Goal: Complete application form: Complete application form

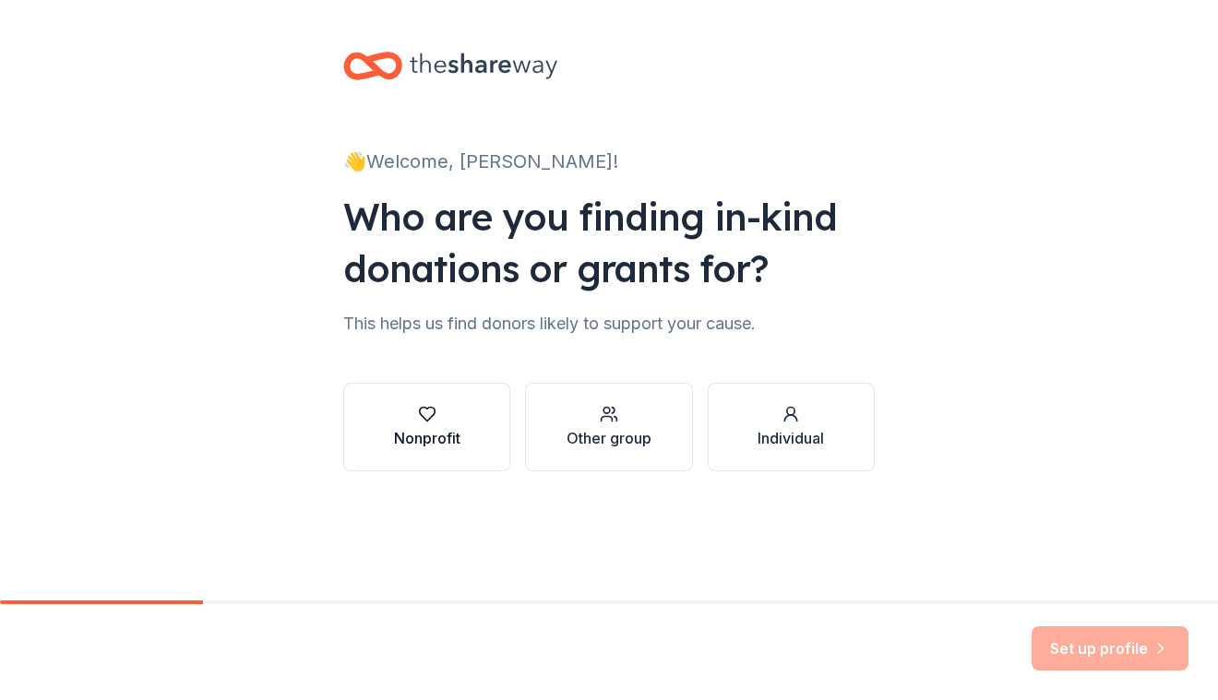
click at [439, 434] on div "Nonprofit" at bounding box center [427, 438] width 66 height 22
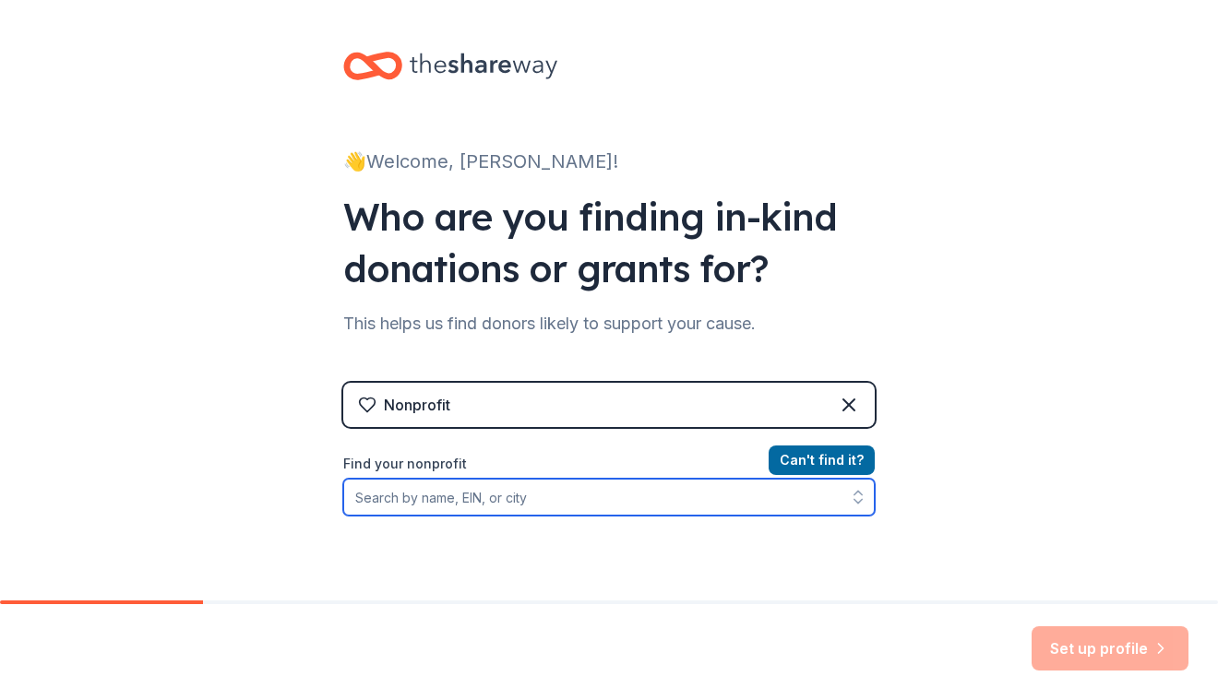
click at [481, 493] on input "Find your nonprofit" at bounding box center [608, 497] width 531 height 37
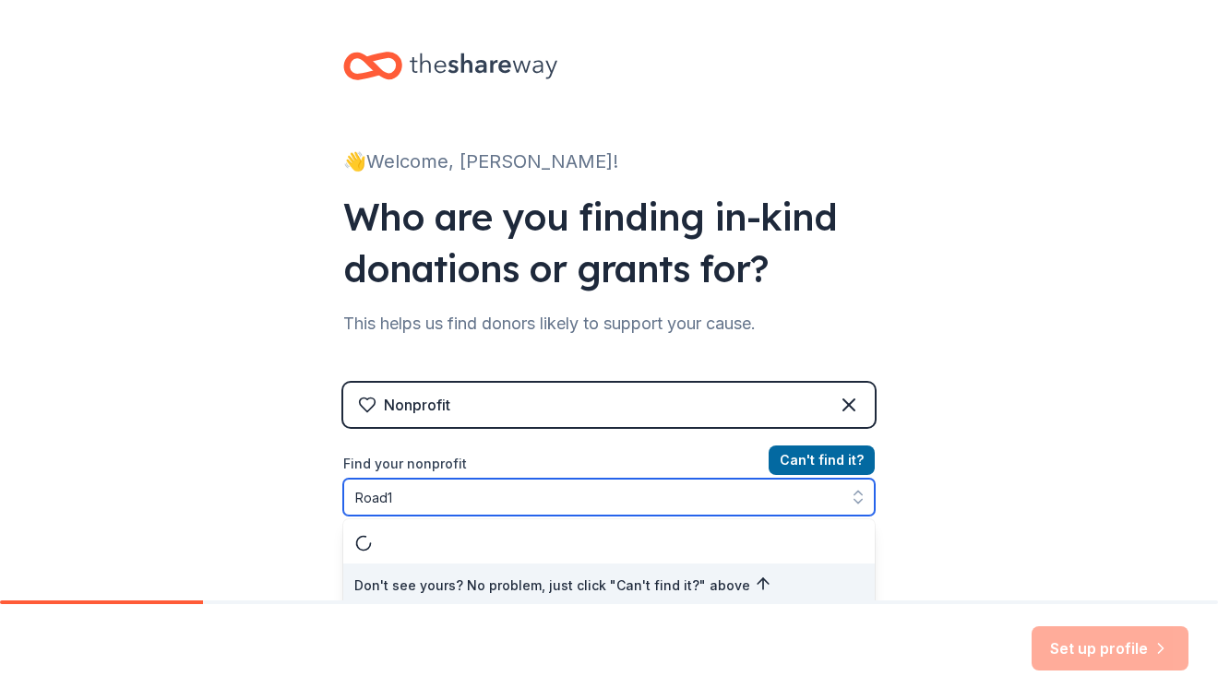
scroll to position [7, 0]
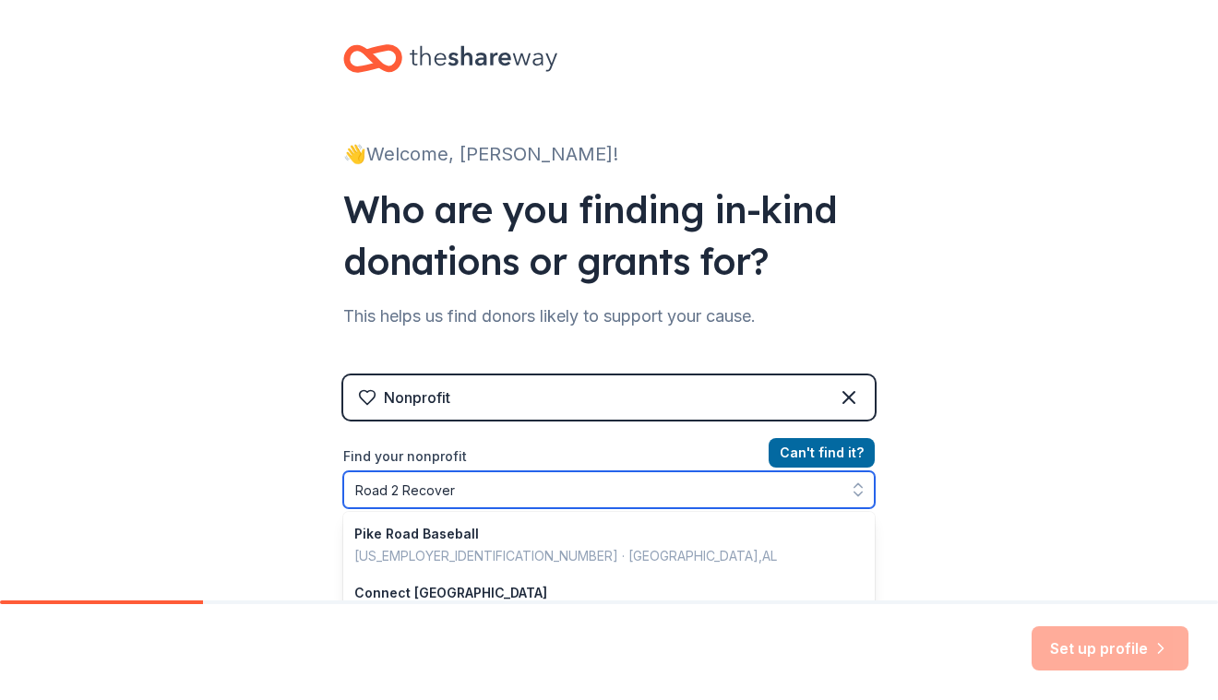
type input "Road 2 Recovery"
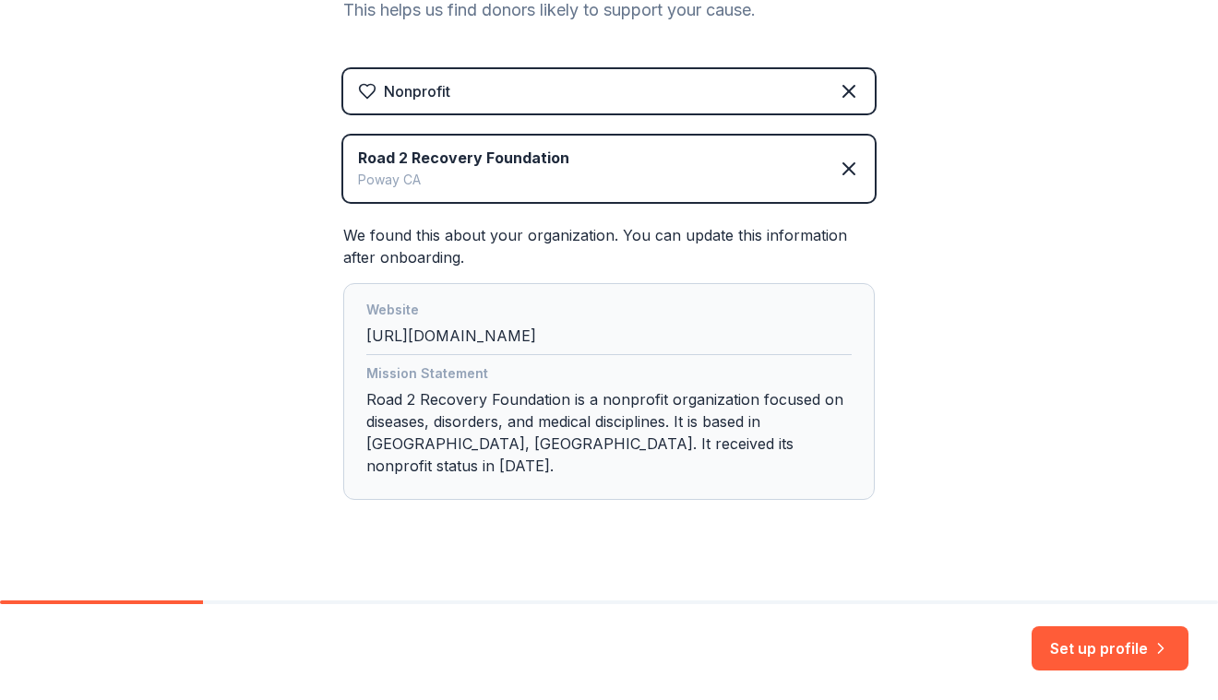
scroll to position [315, 0]
click at [1114, 639] on button "Set up profile" at bounding box center [1109, 648] width 157 height 44
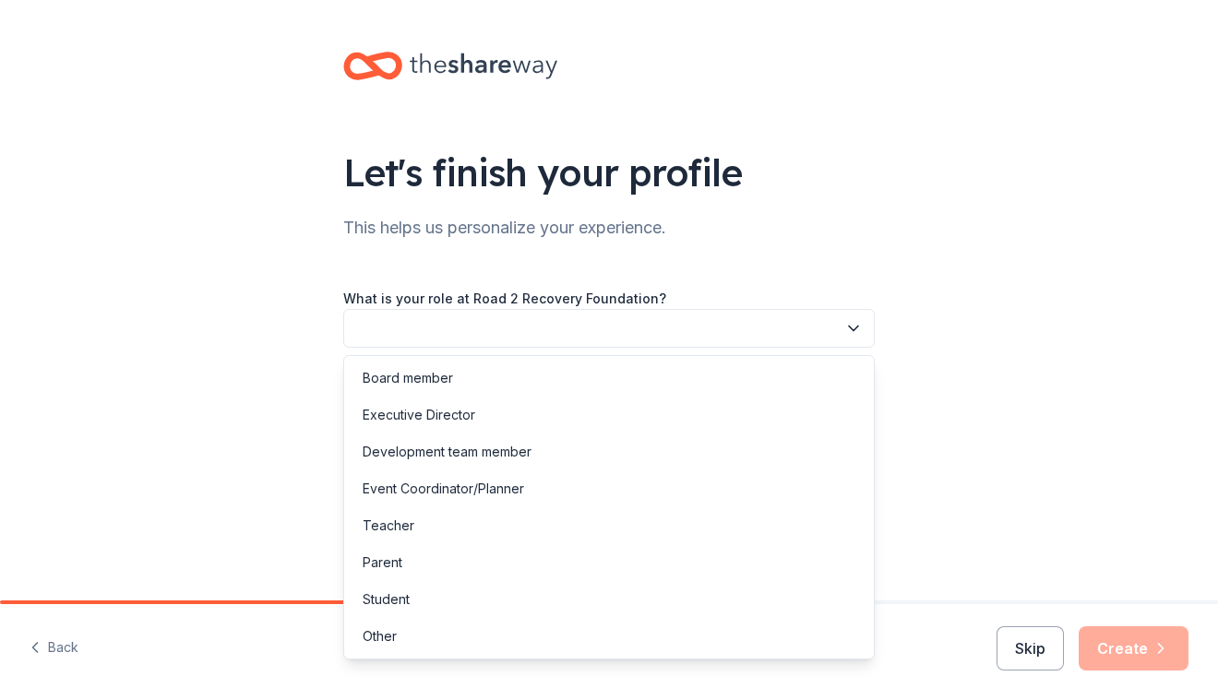
click at [759, 338] on button "button" at bounding box center [608, 328] width 531 height 39
click at [678, 421] on div "Executive Director" at bounding box center [609, 415] width 522 height 37
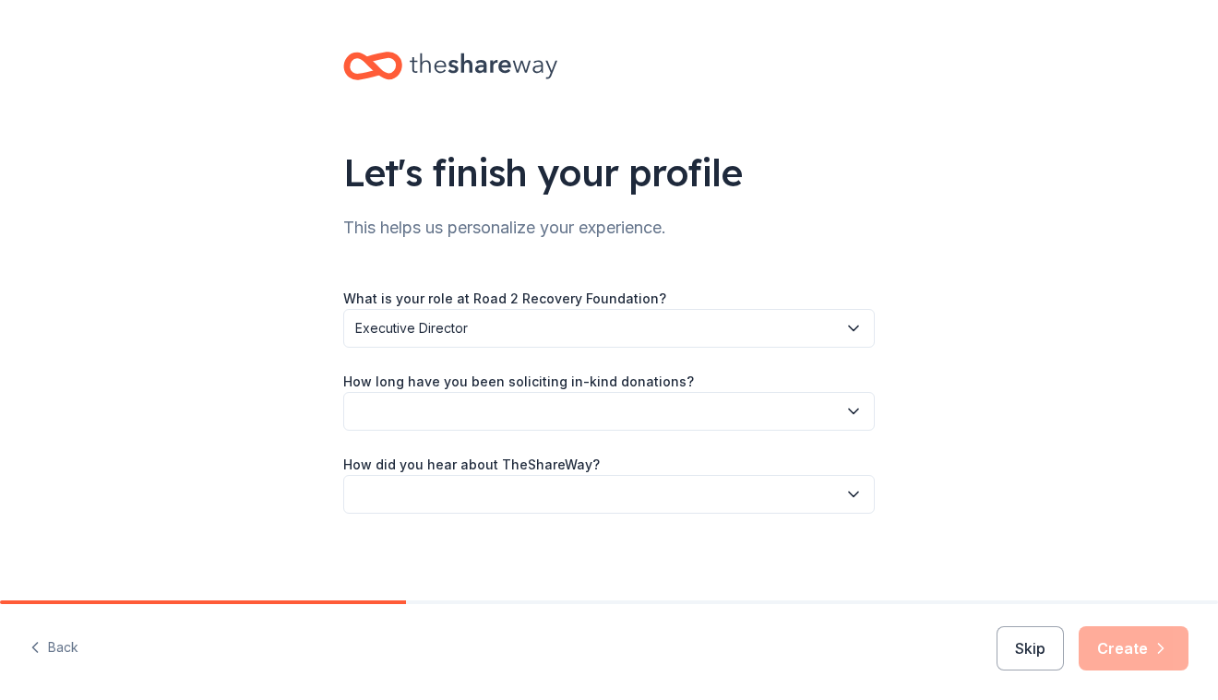
click at [657, 405] on button "button" at bounding box center [608, 411] width 531 height 39
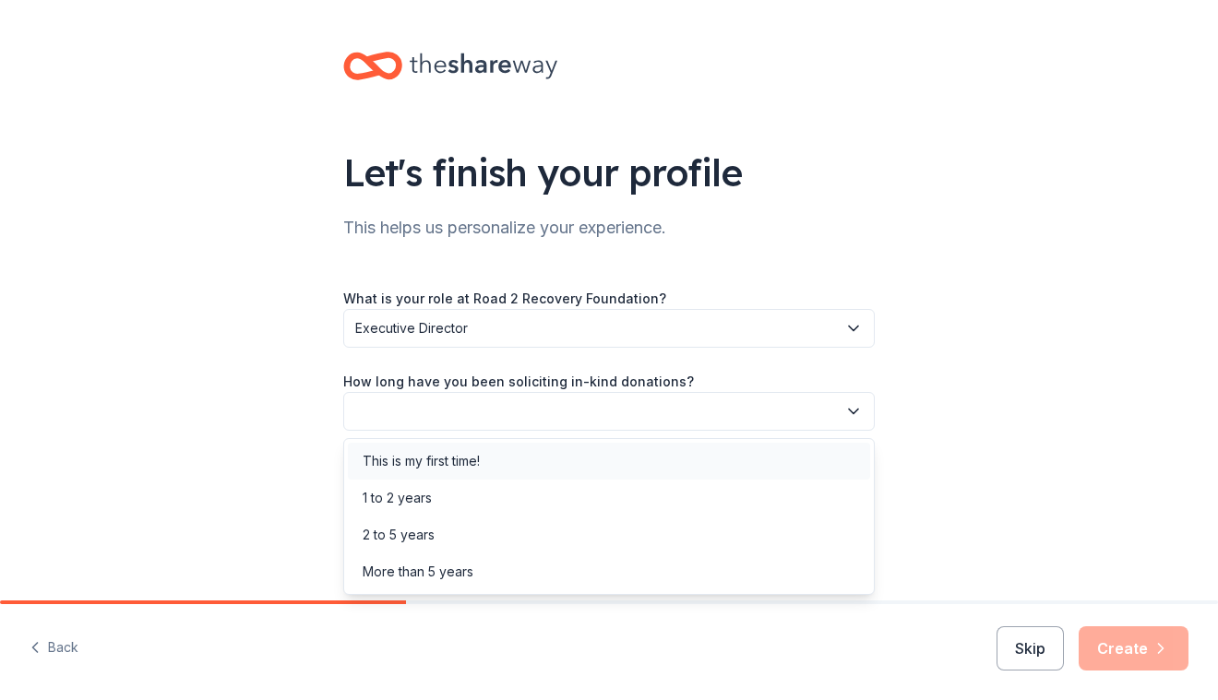
click at [588, 467] on div "This is my first time!" at bounding box center [609, 461] width 522 height 37
click at [581, 417] on span "This is my first time!" at bounding box center [596, 411] width 482 height 22
click at [555, 501] on div "1 to 2 years" at bounding box center [609, 498] width 522 height 37
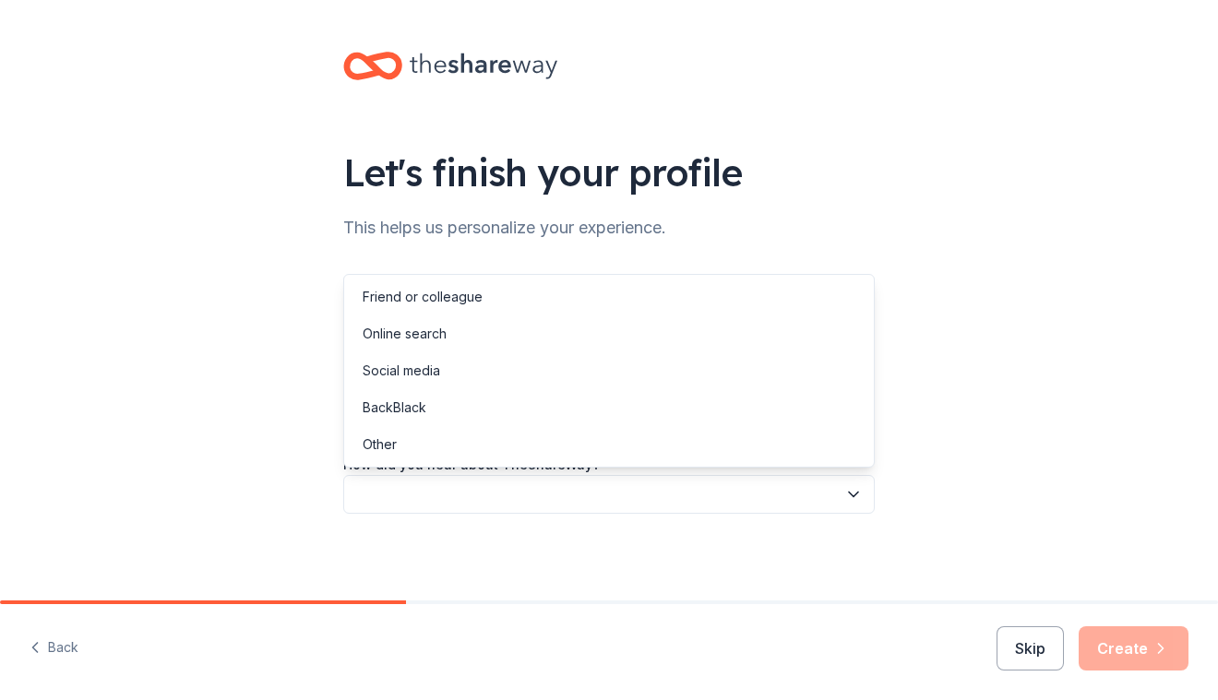
click at [555, 501] on button "button" at bounding box center [608, 494] width 531 height 39
click at [489, 337] on div "Online search" at bounding box center [609, 333] width 522 height 37
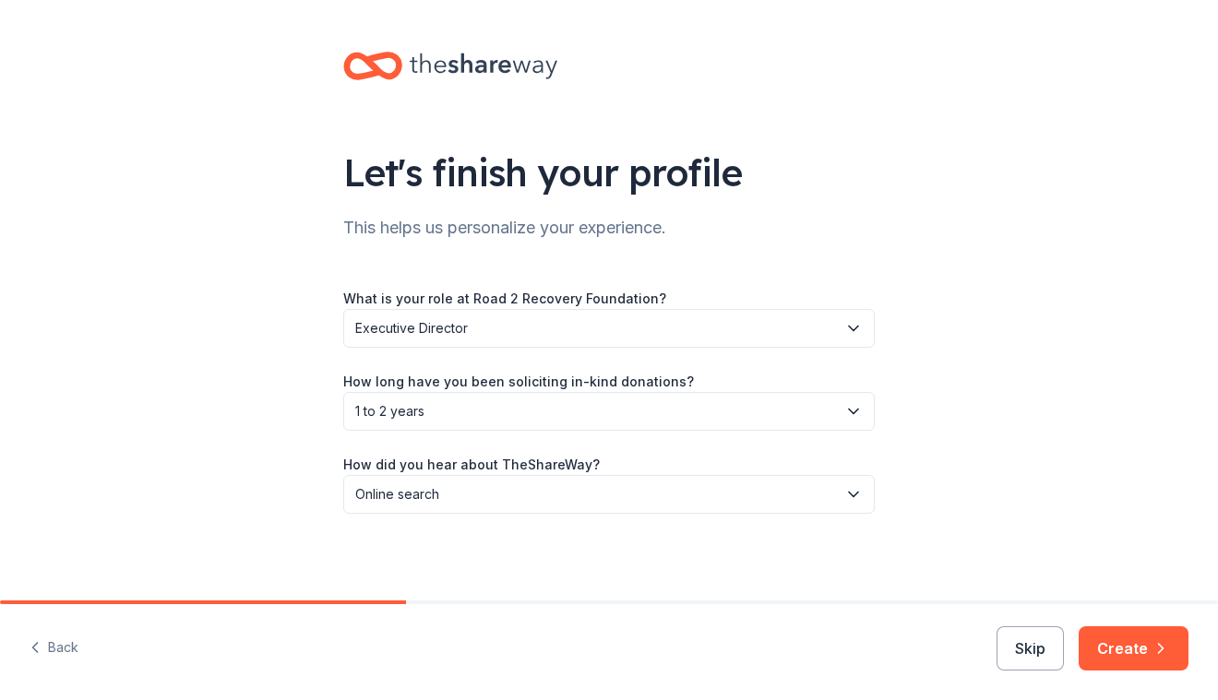
scroll to position [2, 0]
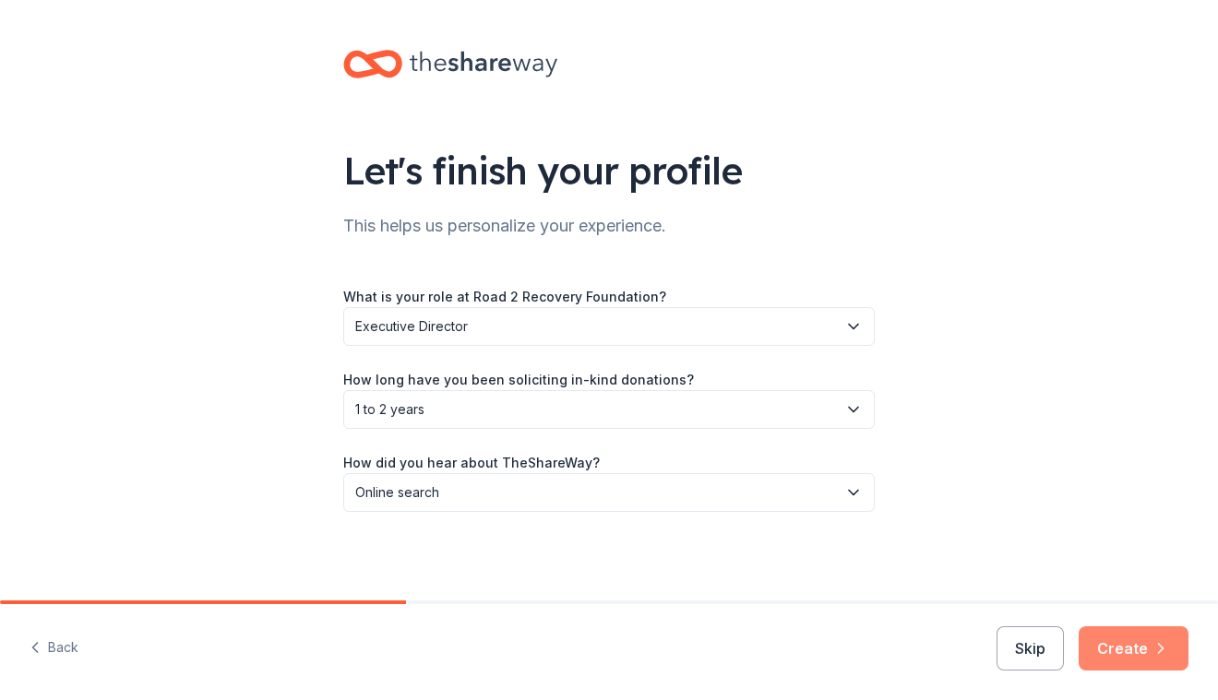
click at [1145, 629] on button "Create" at bounding box center [1133, 648] width 110 height 44
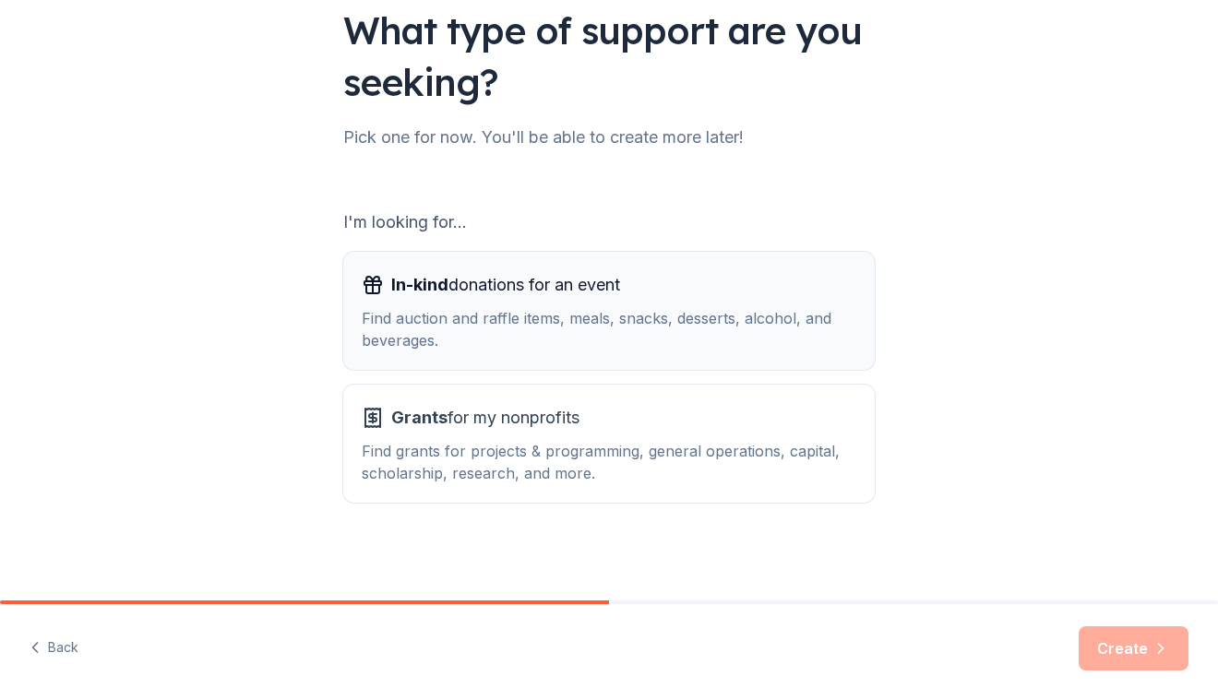
scroll to position [144, 0]
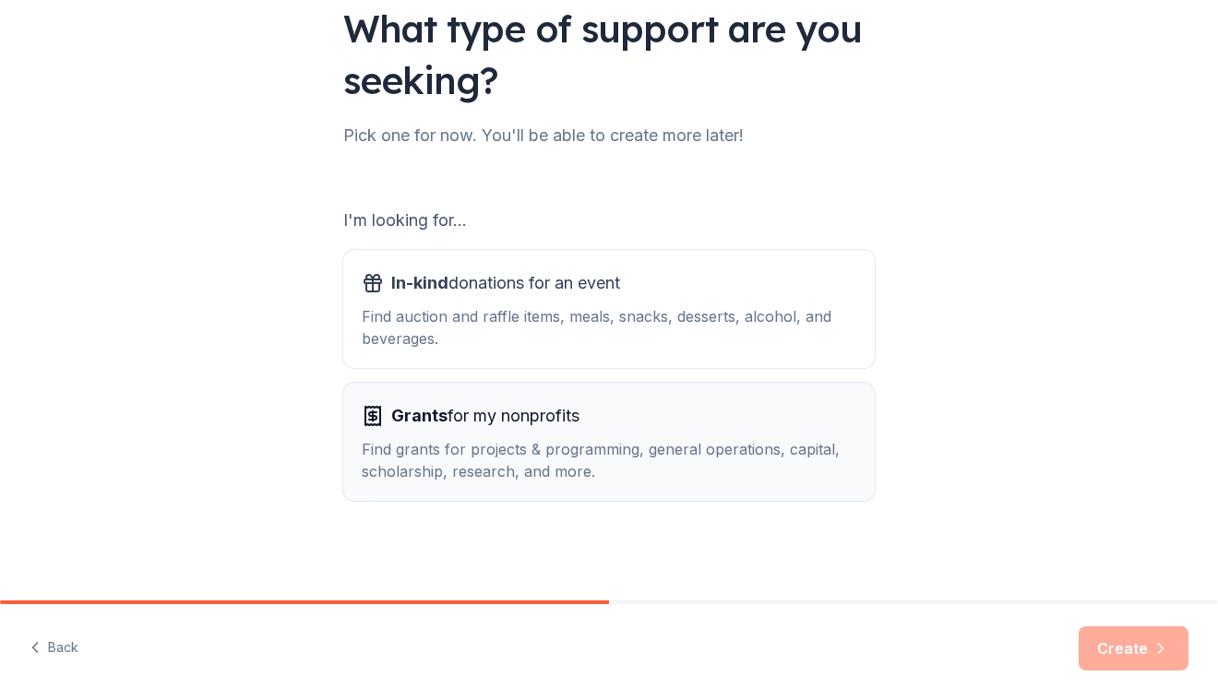
click at [749, 427] on div "Grants for my nonprofits" at bounding box center [609, 416] width 494 height 30
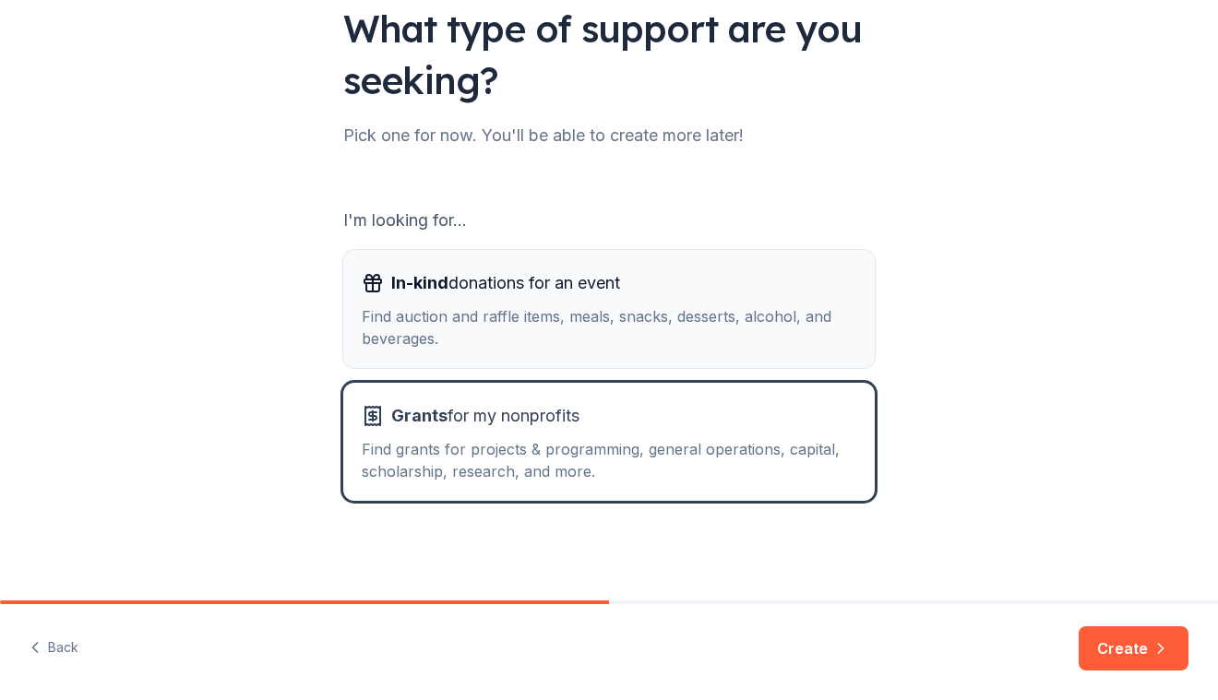
click at [780, 332] on div "Find auction and raffle items, meals, snacks, desserts, alcohol, and beverages." at bounding box center [609, 327] width 494 height 44
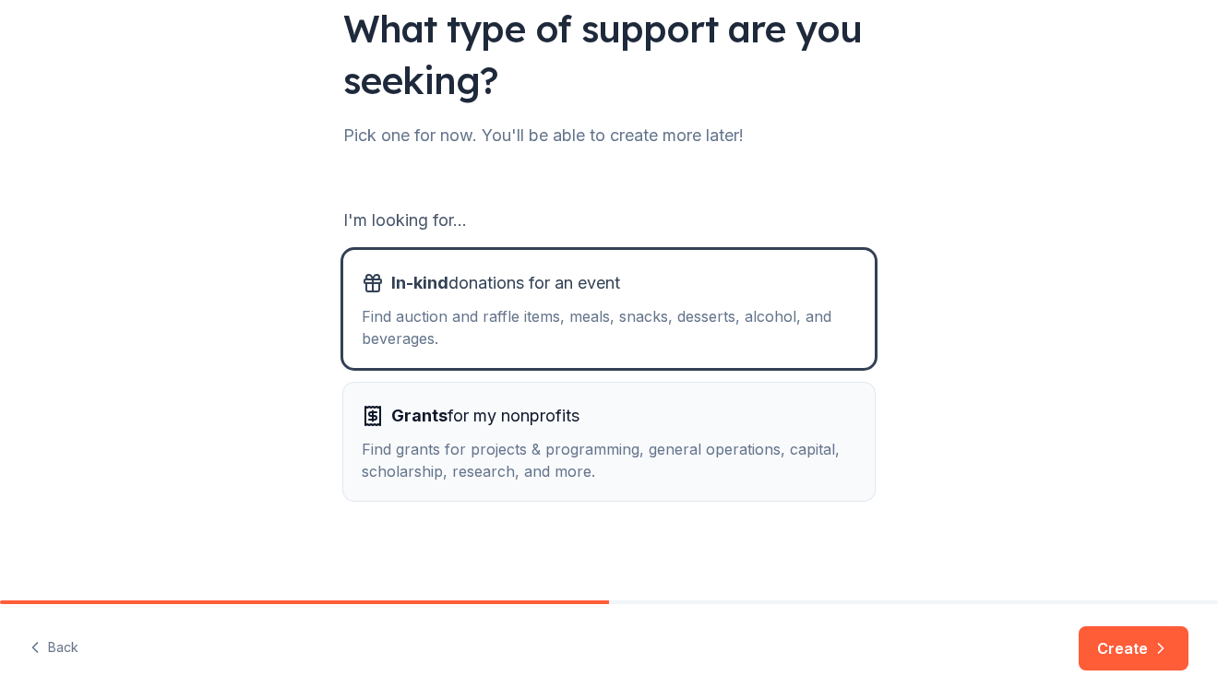
click at [766, 439] on div "Find grants for projects & programming, general operations, capital, scholarshi…" at bounding box center [609, 460] width 494 height 44
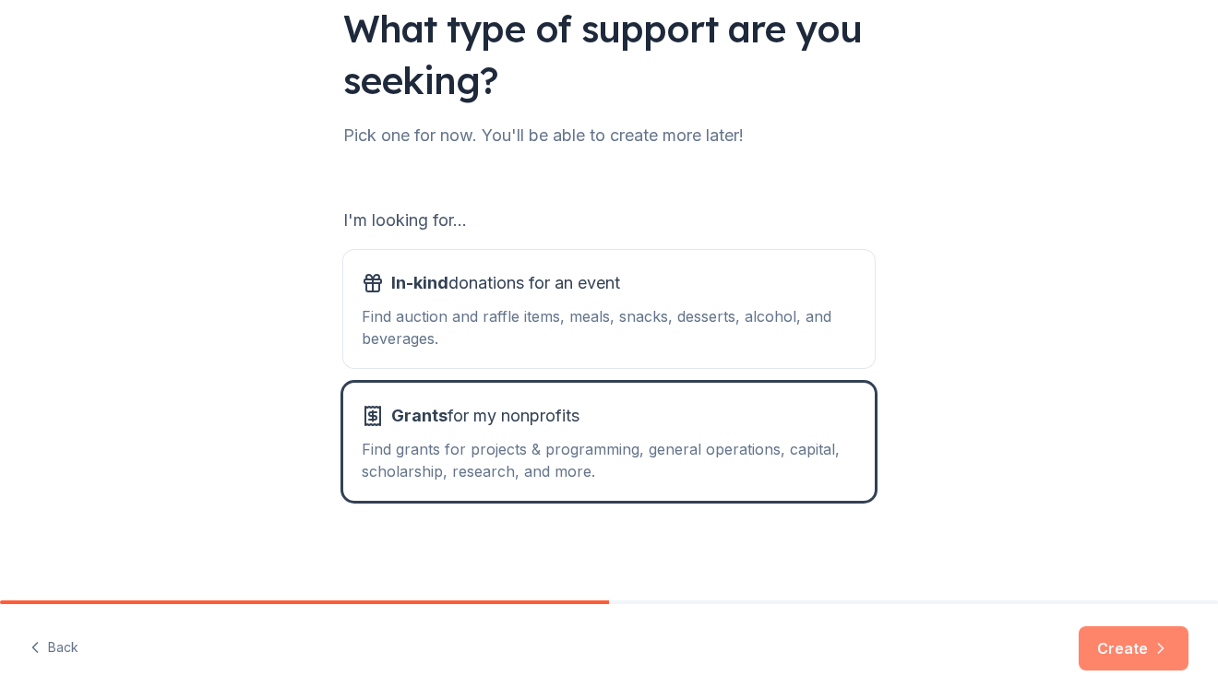
click at [1129, 648] on button "Create" at bounding box center [1133, 648] width 110 height 44
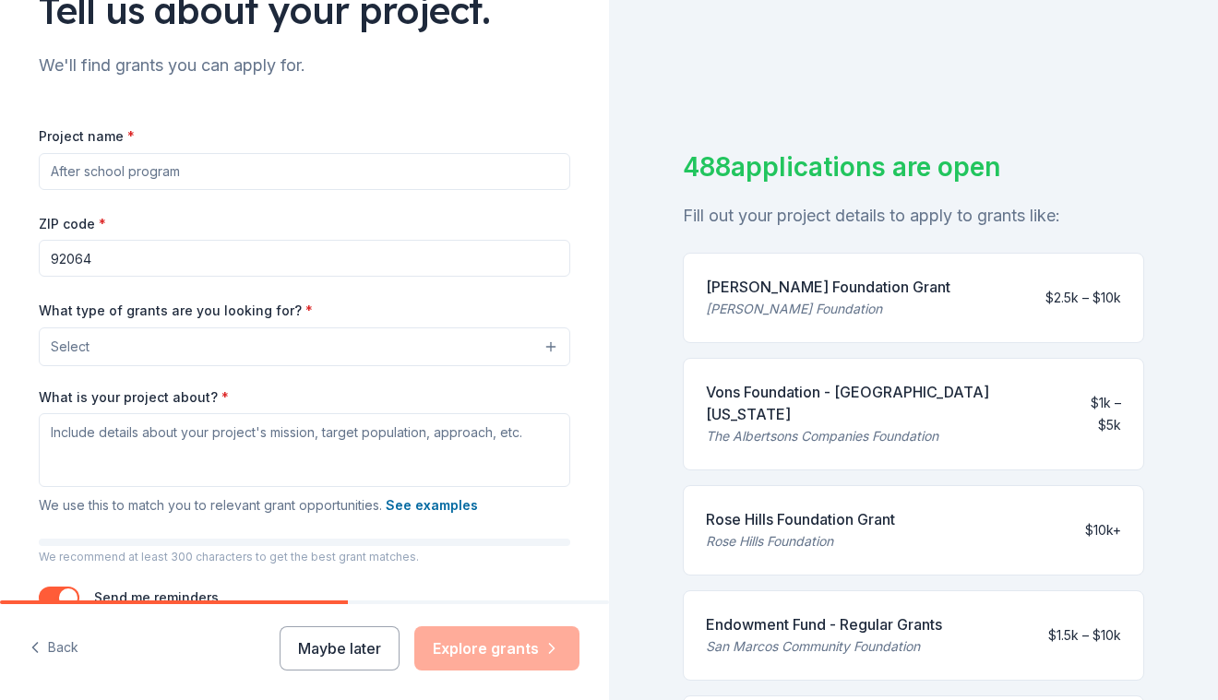
scroll to position [165, 0]
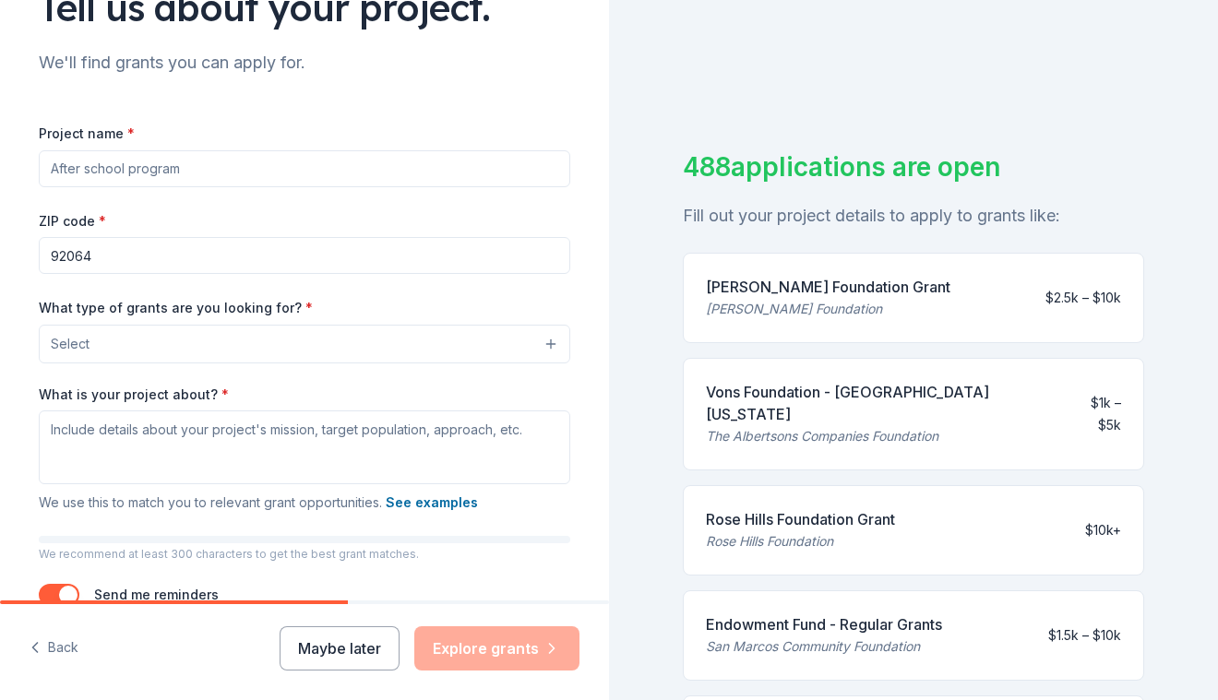
click at [269, 166] on input "Project name *" at bounding box center [304, 168] width 531 height 37
type input "Road 2 Recovery Scholarship Program"
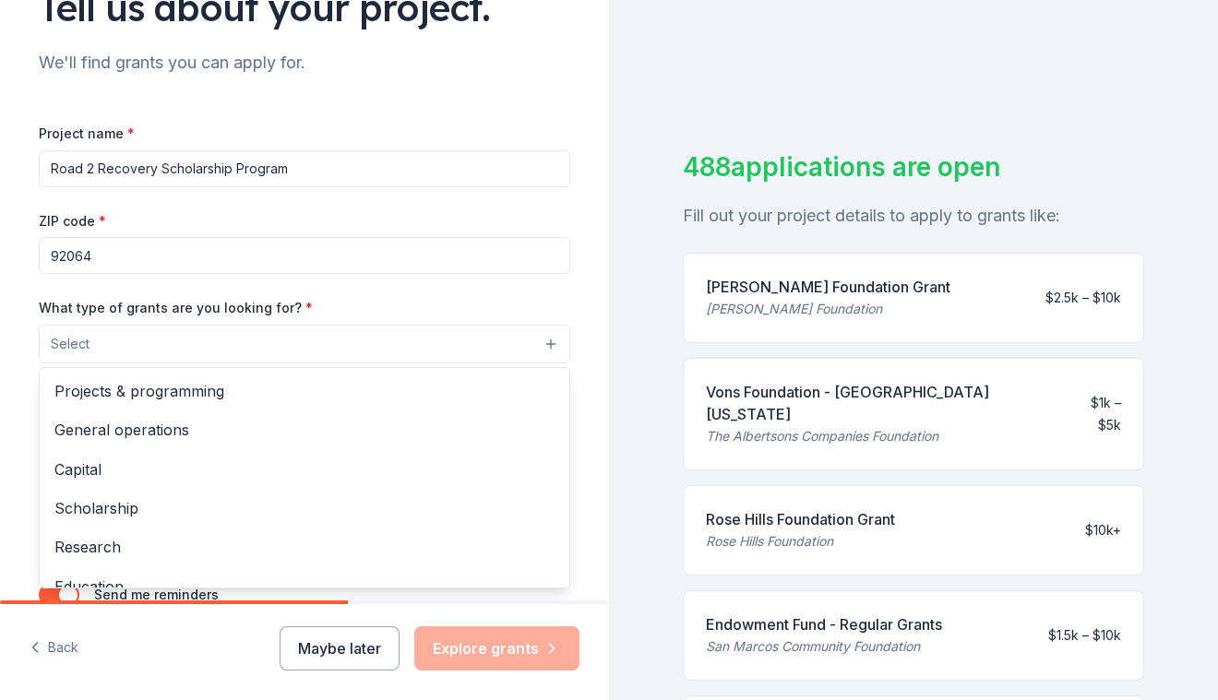
click at [337, 343] on button "Select" at bounding box center [304, 344] width 531 height 39
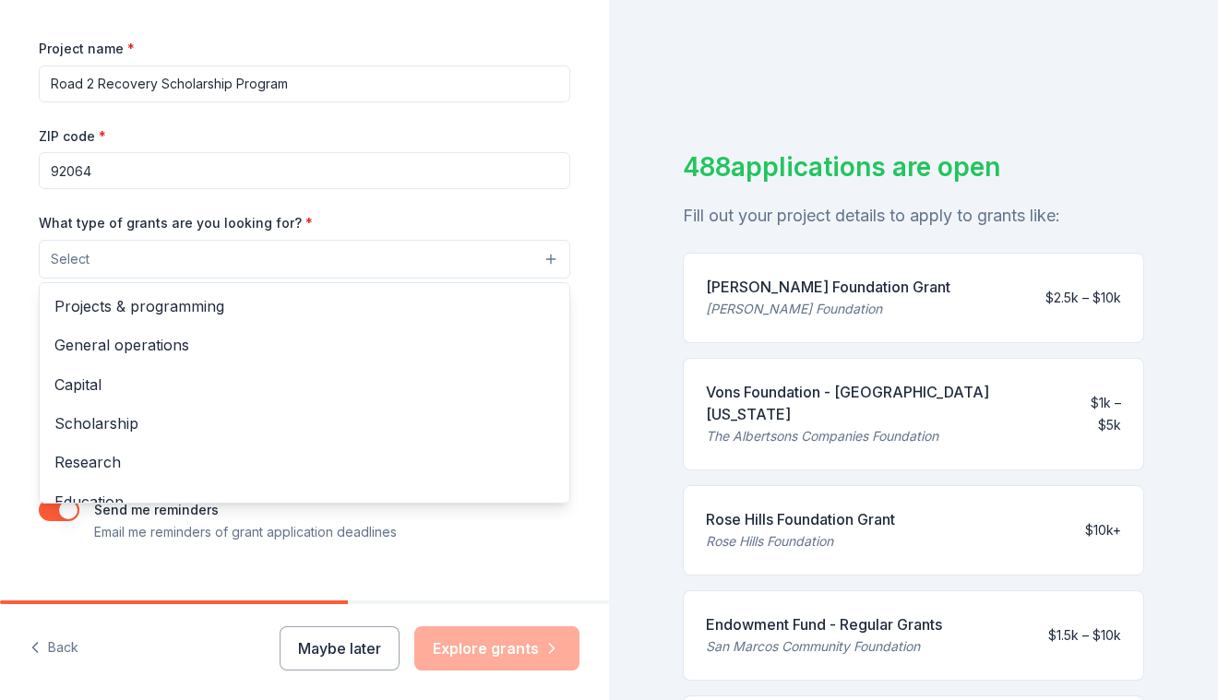
scroll to position [259, 0]
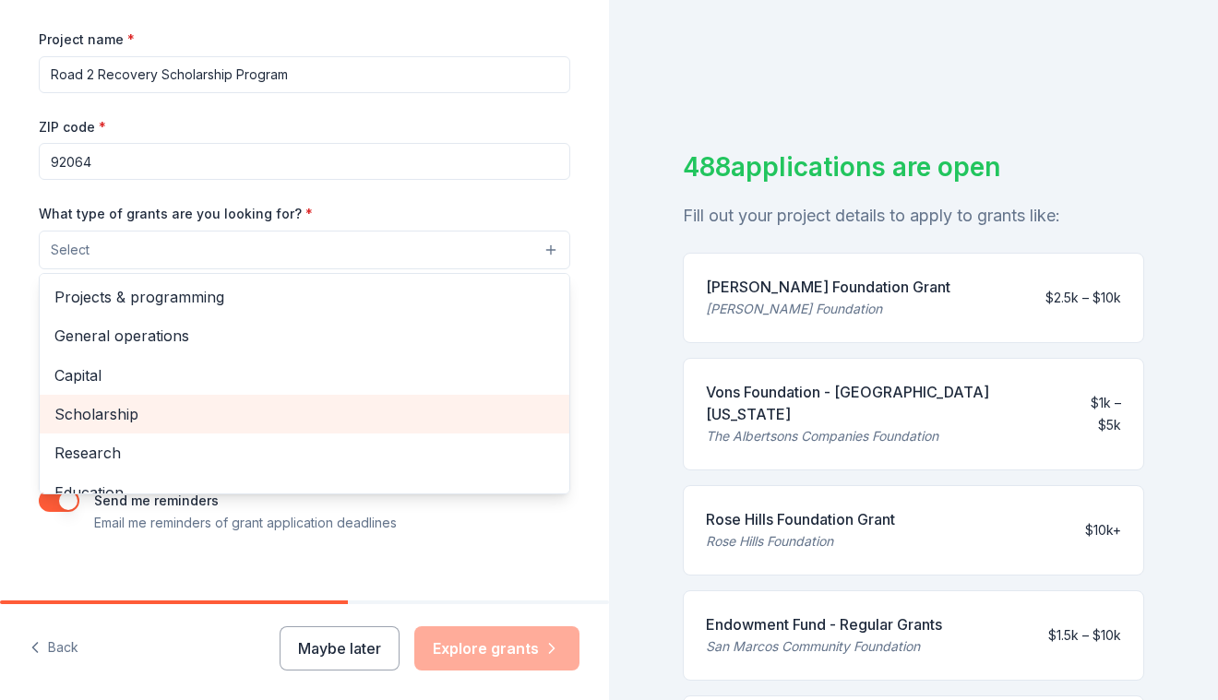
click at [213, 417] on span "Scholarship" at bounding box center [304, 414] width 500 height 24
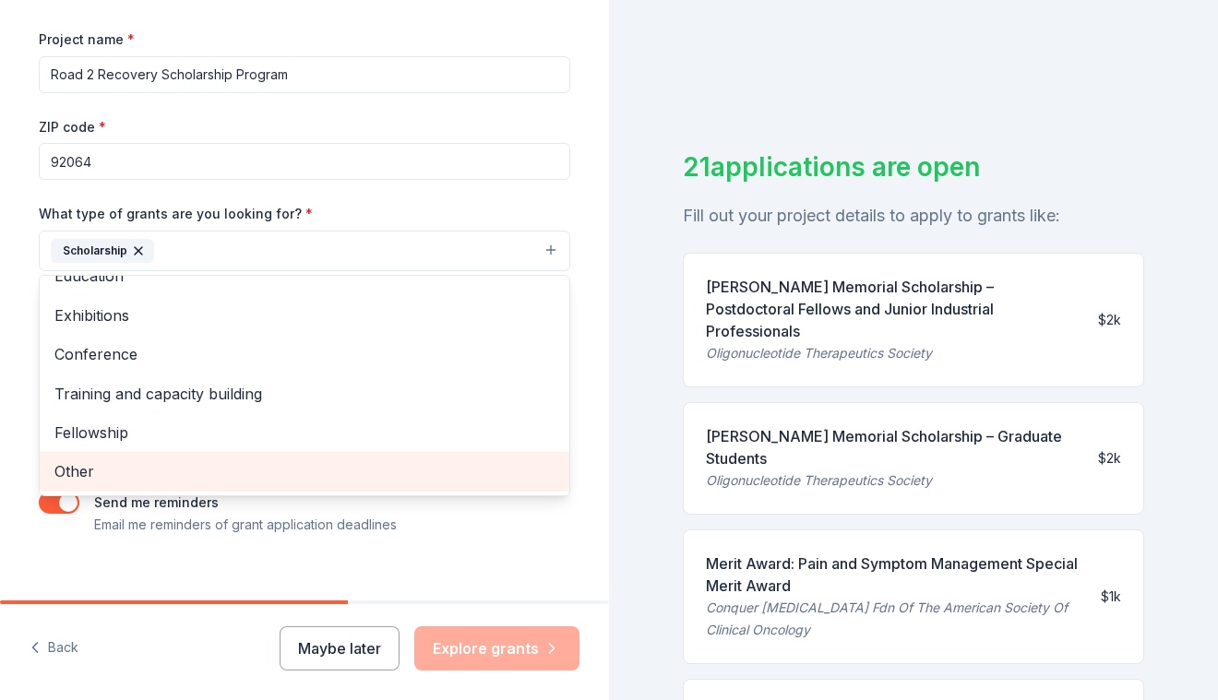
scroll to position [283, 0]
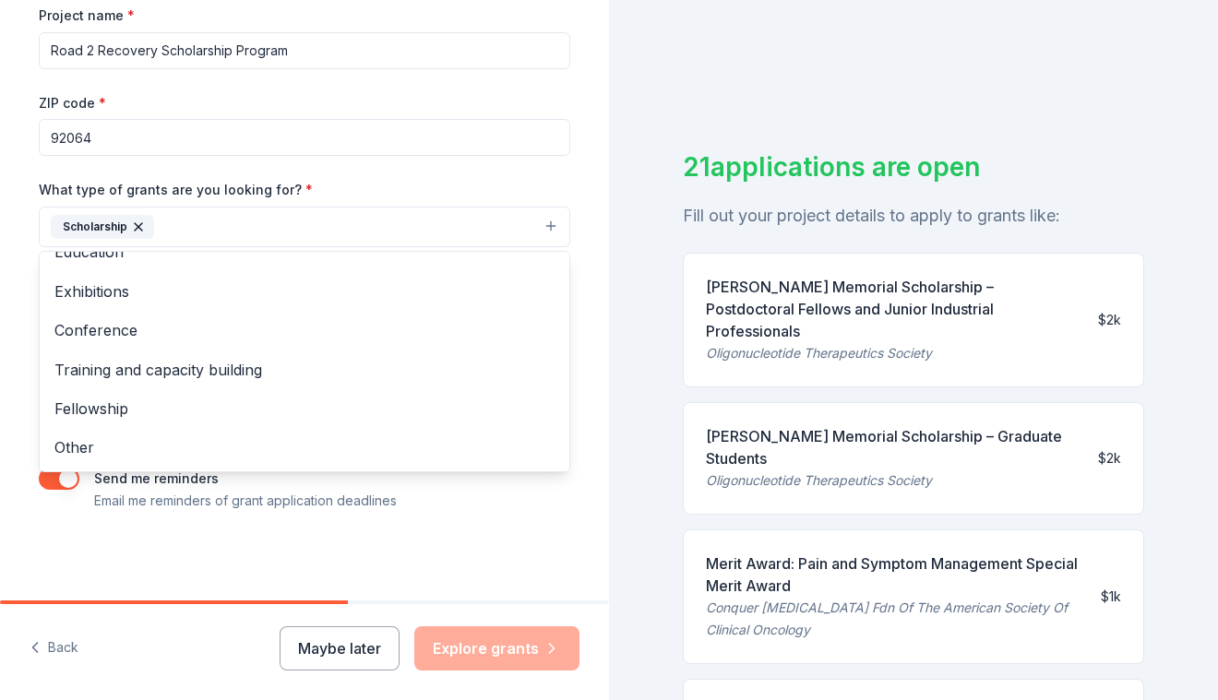
click at [598, 431] on div "Tell us about your project. We'll find grants you can apply for. Project name *…" at bounding box center [304, 159] width 590 height 884
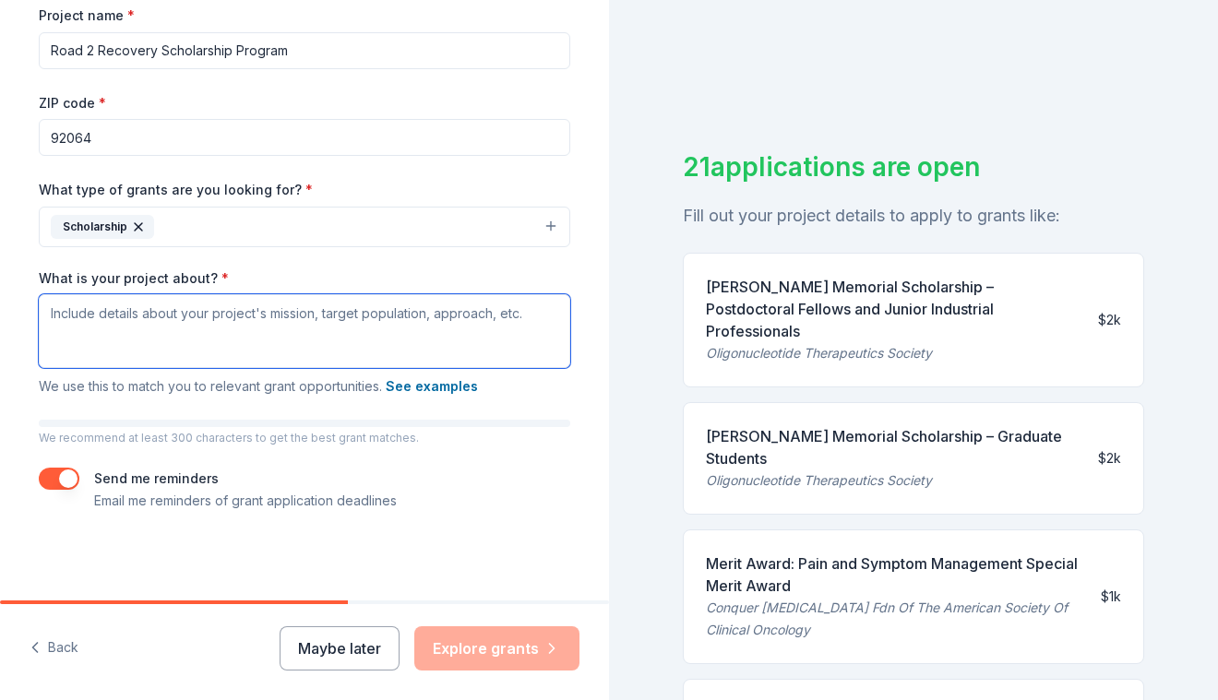
click at [390, 341] on textarea "What is your project about? *" at bounding box center [304, 331] width 531 height 74
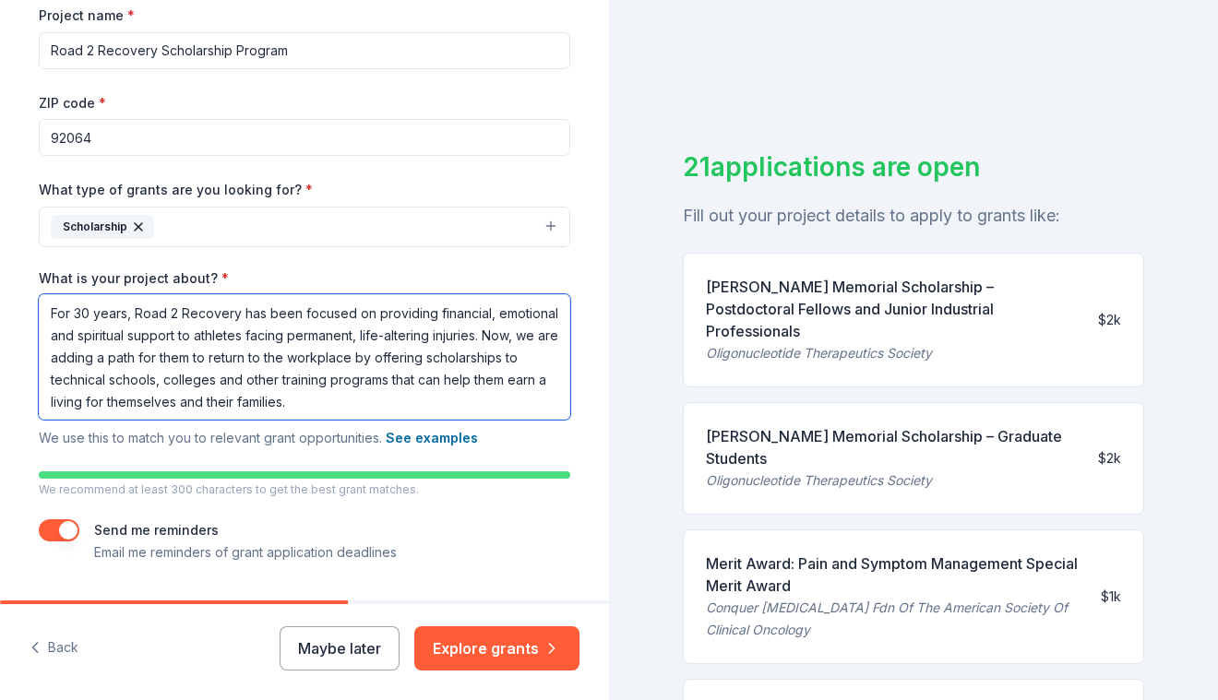
click at [82, 403] on textarea "For 30 years, Road 2 Recovery has been focused on providing financial, emotiona…" at bounding box center [304, 356] width 531 height 125
drag, startPoint x: 399, startPoint y: 403, endPoint x: 184, endPoint y: 406, distance: 214.9
click at [184, 406] on textarea "For 30 years, Road 2 Recovery has been focused on providing financial, emotiona…" at bounding box center [304, 356] width 531 height 125
drag, startPoint x: 375, startPoint y: 399, endPoint x: -36, endPoint y: 253, distance: 436.8
click at [0, 253] on html "Tell us about your project. We'll find grants you can apply for. Project name *…" at bounding box center [609, 350] width 1218 height 700
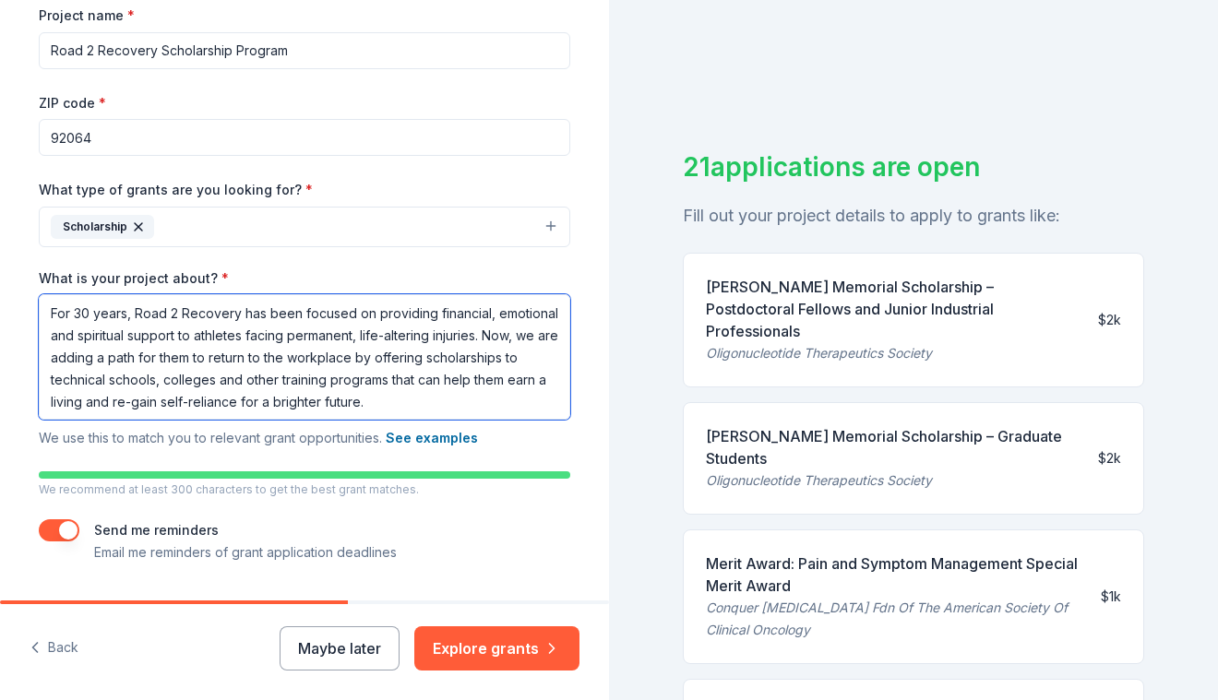
type textarea "For 30 years, Road 2 Recovery has been focused on providing financial, emotiona…"
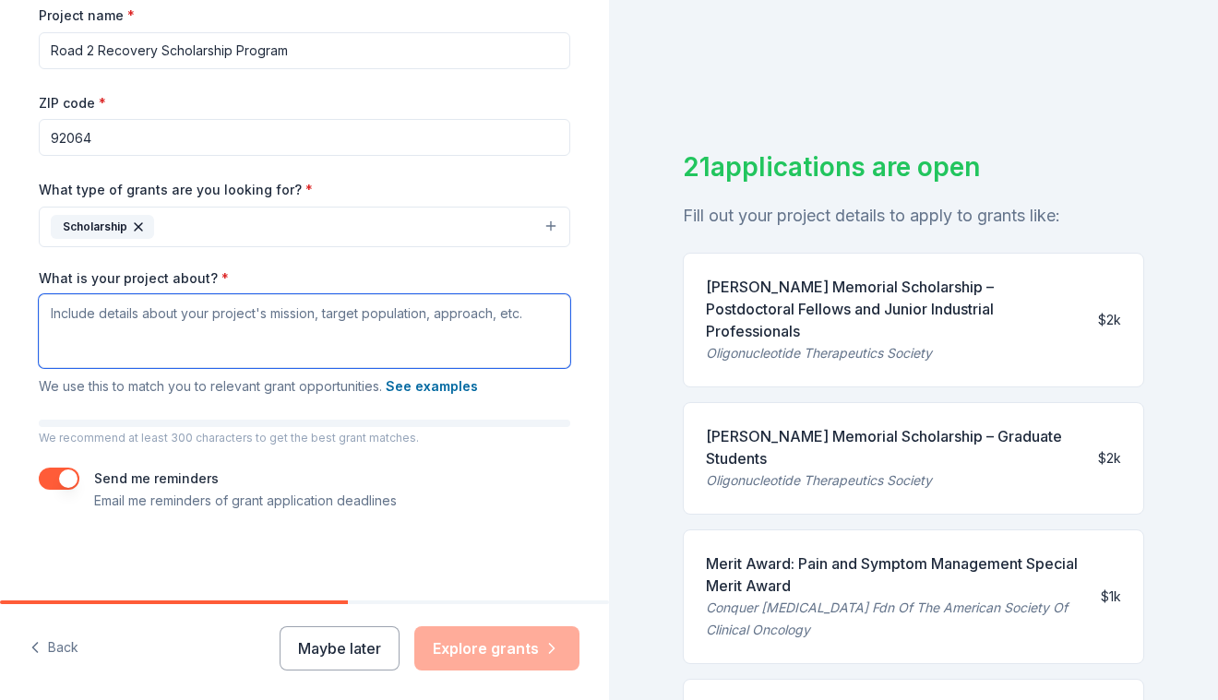
paste textarea "For three decades, Road 2 Recovery has been dedicated to providing financial, e…"
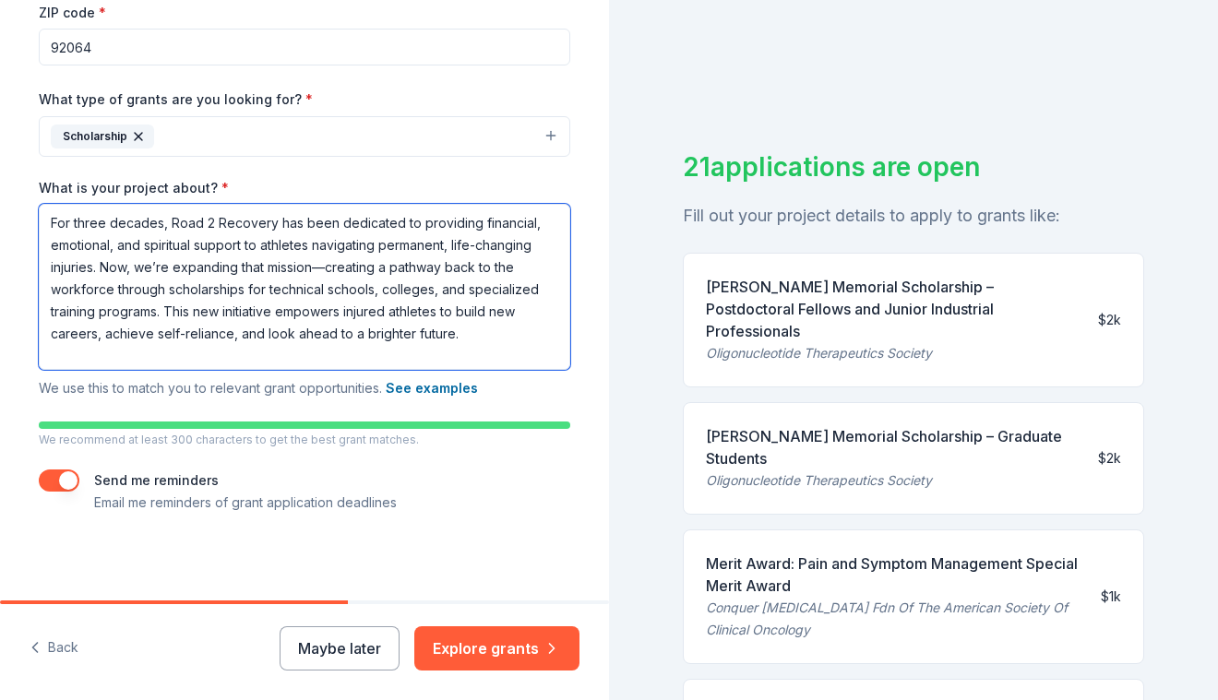
scroll to position [375, 0]
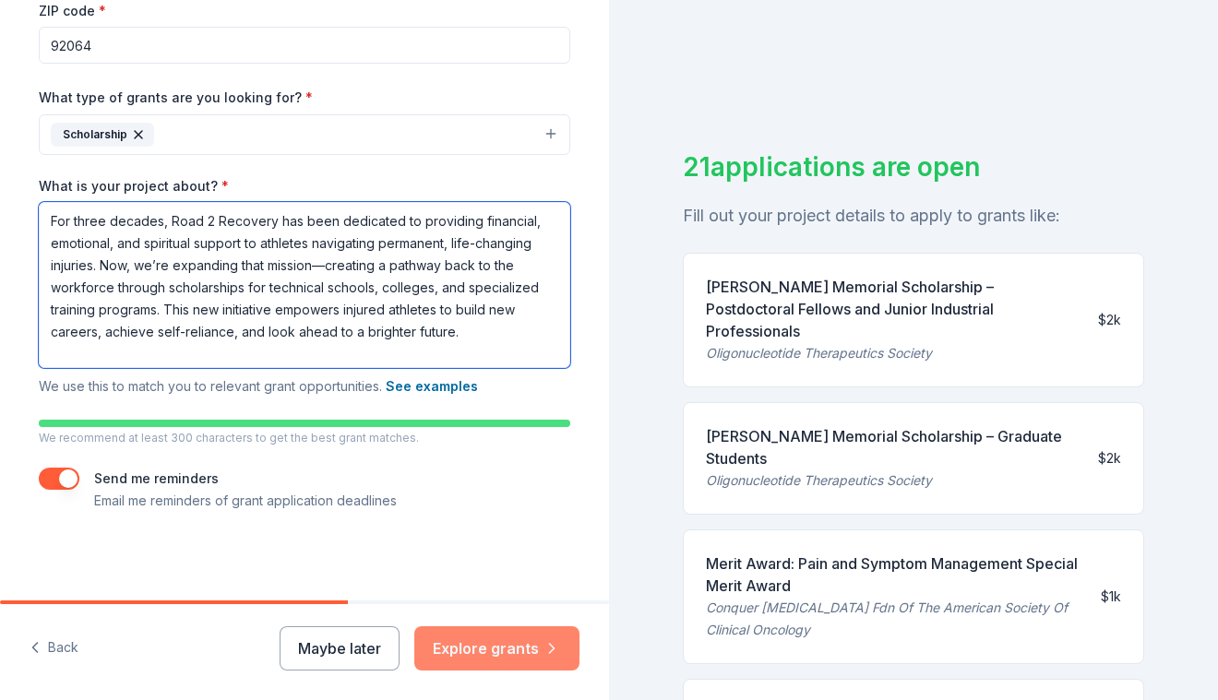
type textarea "For three decades, Road 2 Recovery has been dedicated to providing financial, e…"
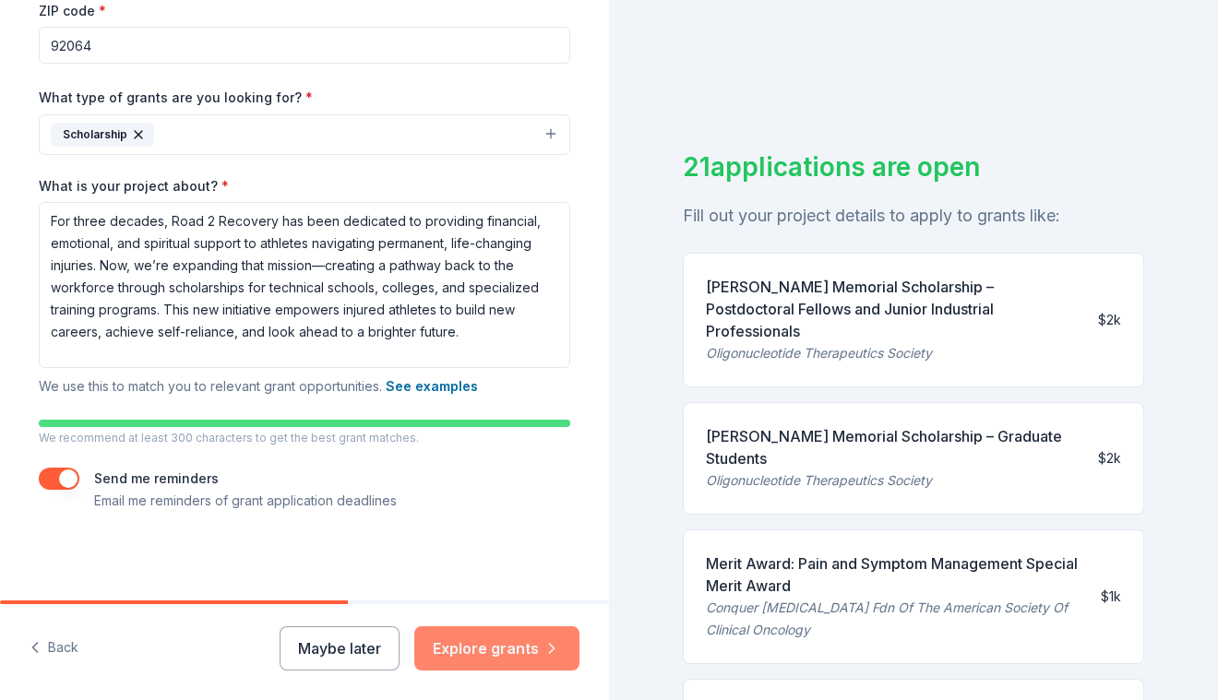
click at [509, 657] on button "Explore grants" at bounding box center [496, 648] width 165 height 44
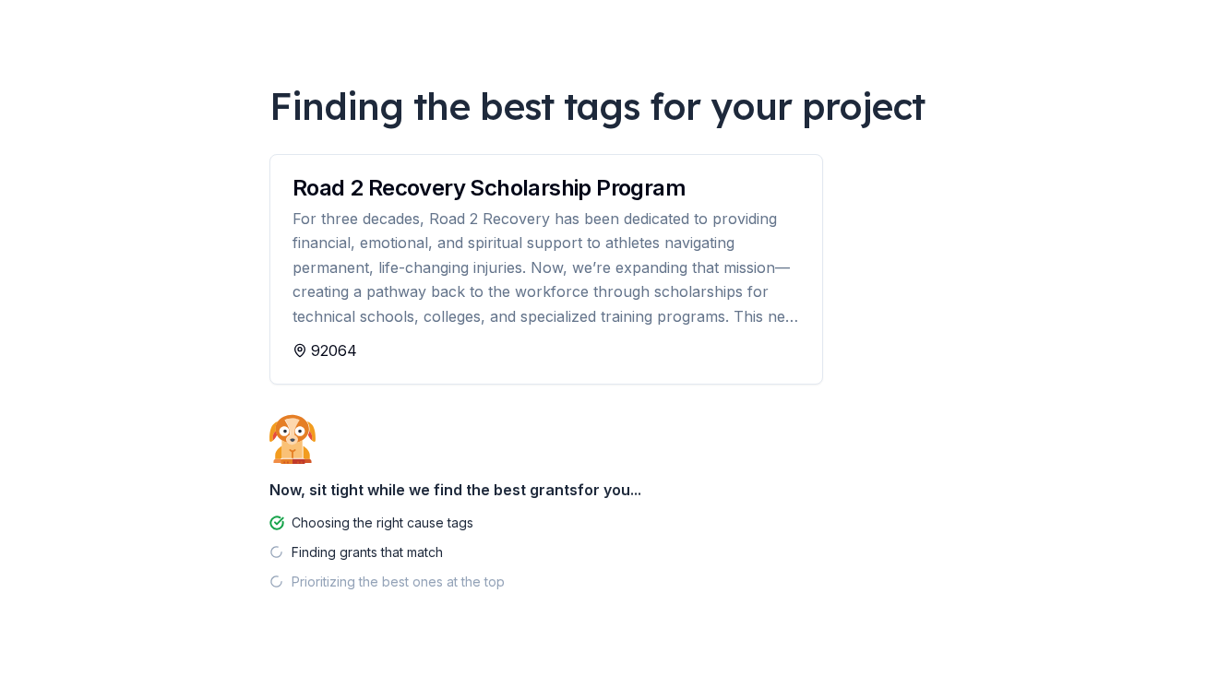
scroll to position [89, 0]
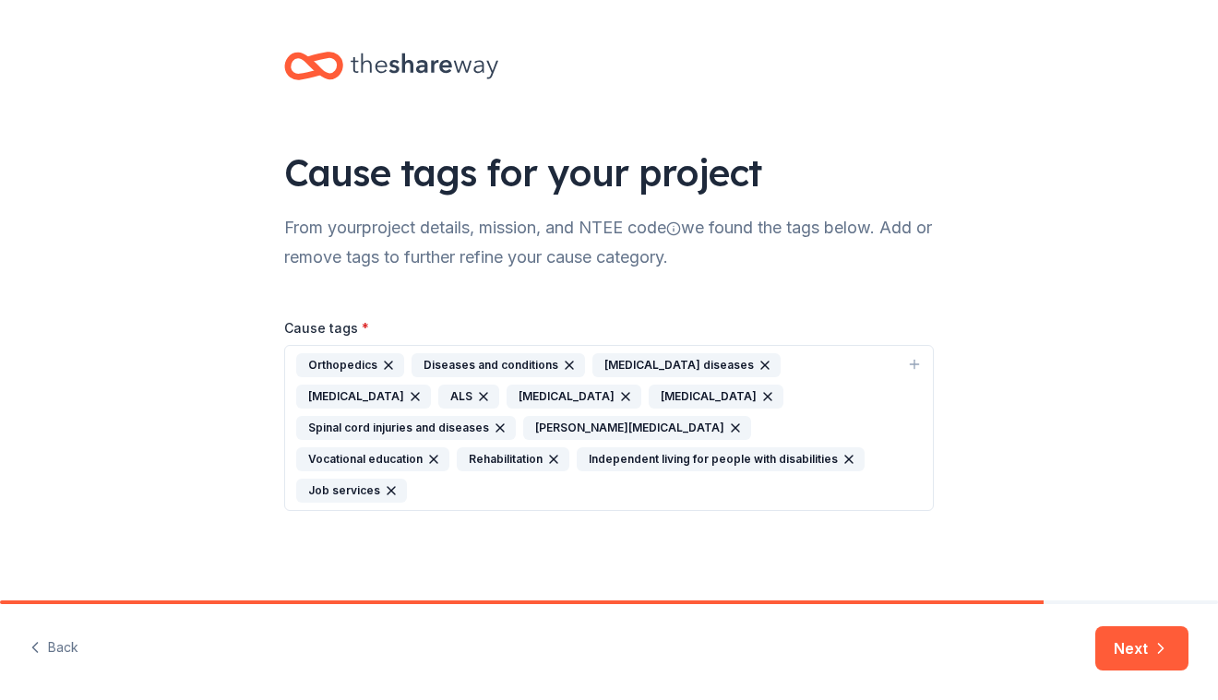
click at [562, 361] on icon "button" at bounding box center [569, 365] width 15 height 15
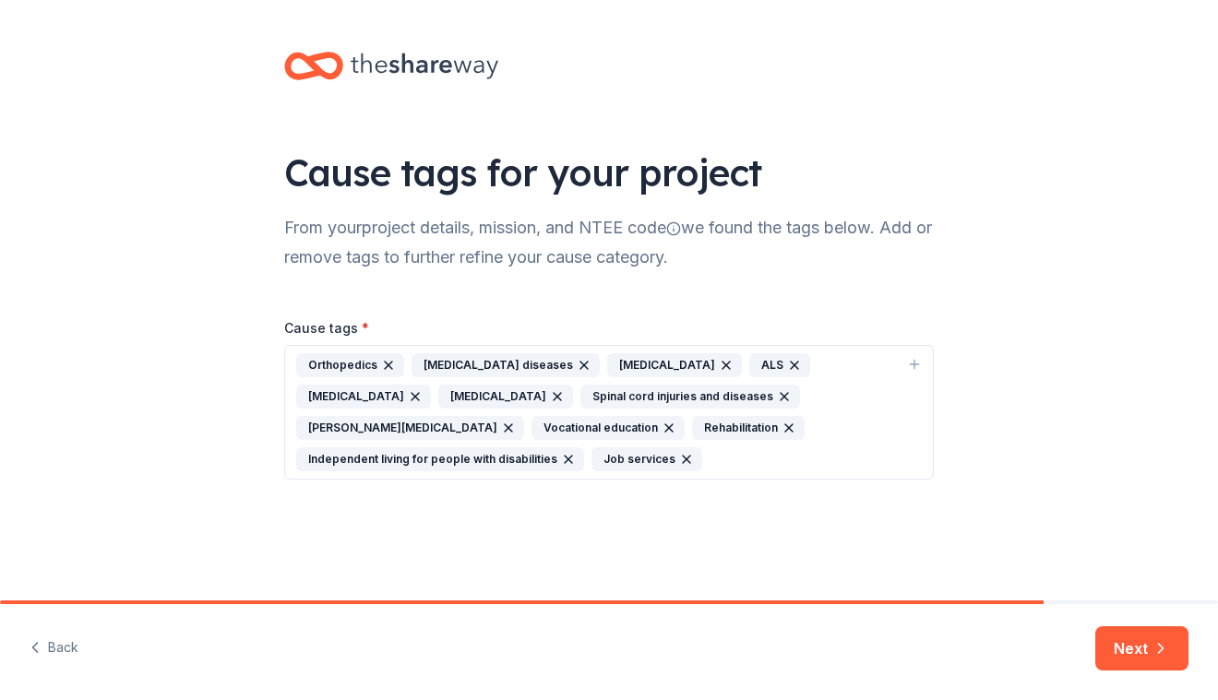
click at [560, 361] on div "[MEDICAL_DATA] diseases" at bounding box center [505, 365] width 188 height 24
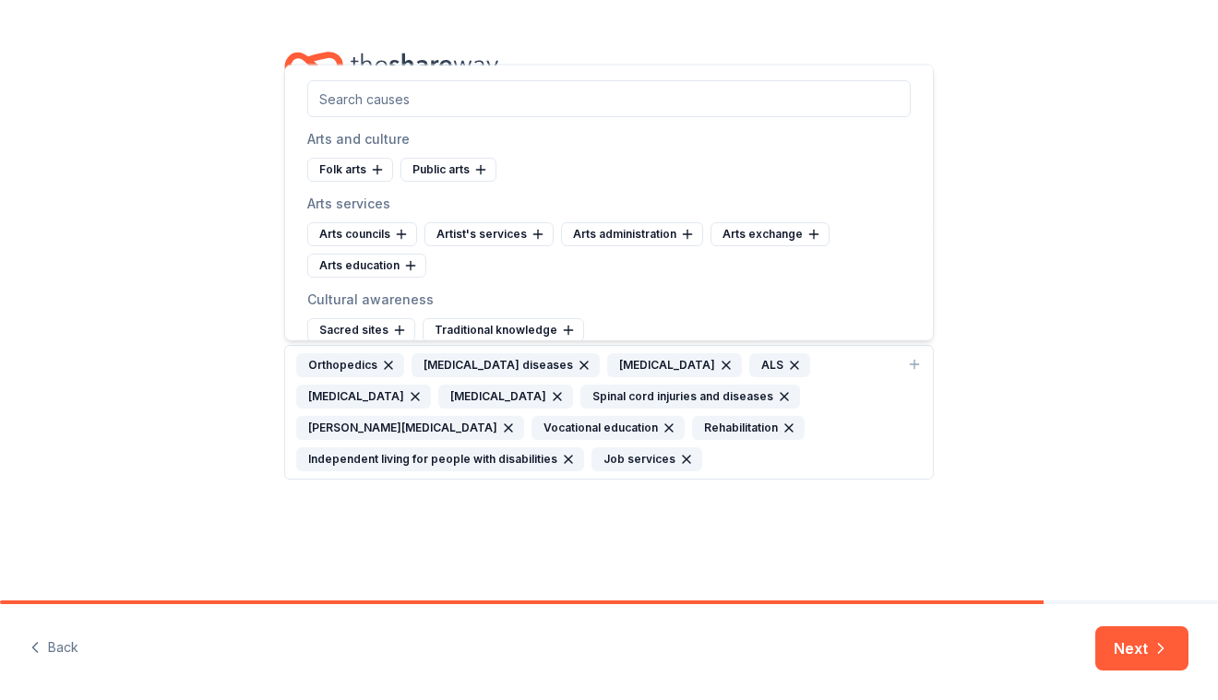
click at [577, 360] on icon "button" at bounding box center [584, 365] width 15 height 15
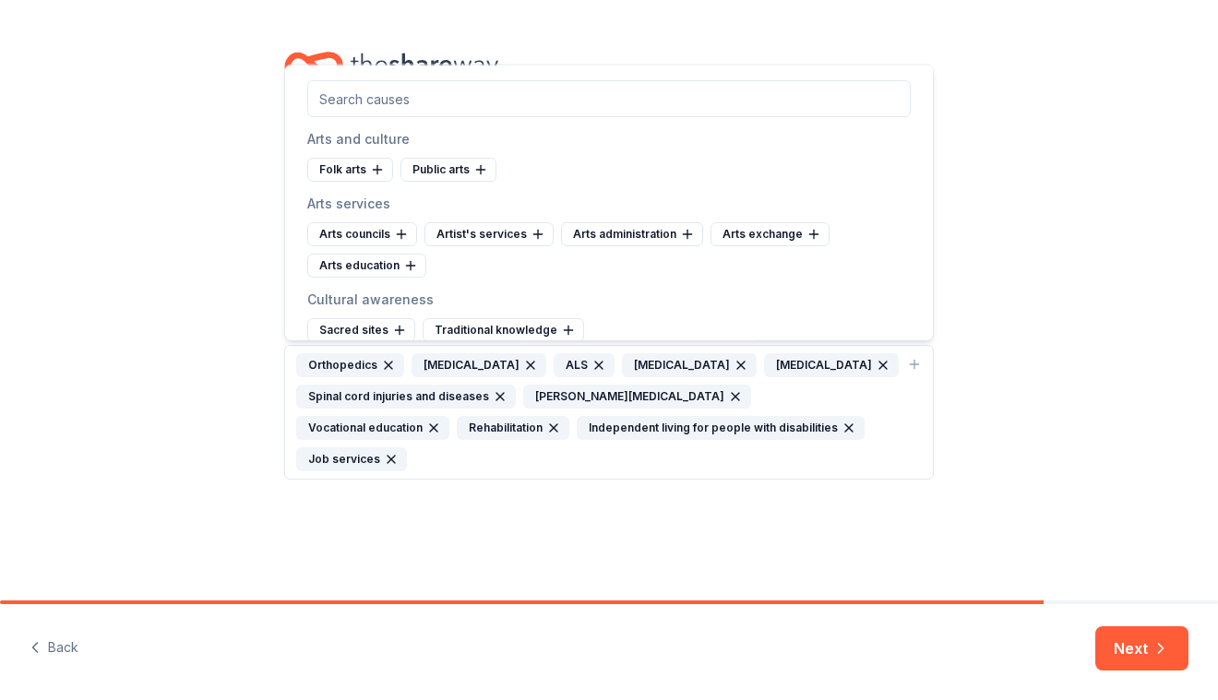
click at [536, 359] on icon "button" at bounding box center [530, 365] width 15 height 15
click at [453, 364] on icon "button" at bounding box center [456, 365] width 7 height 7
click at [523, 360] on icon "button" at bounding box center [530, 365] width 15 height 15
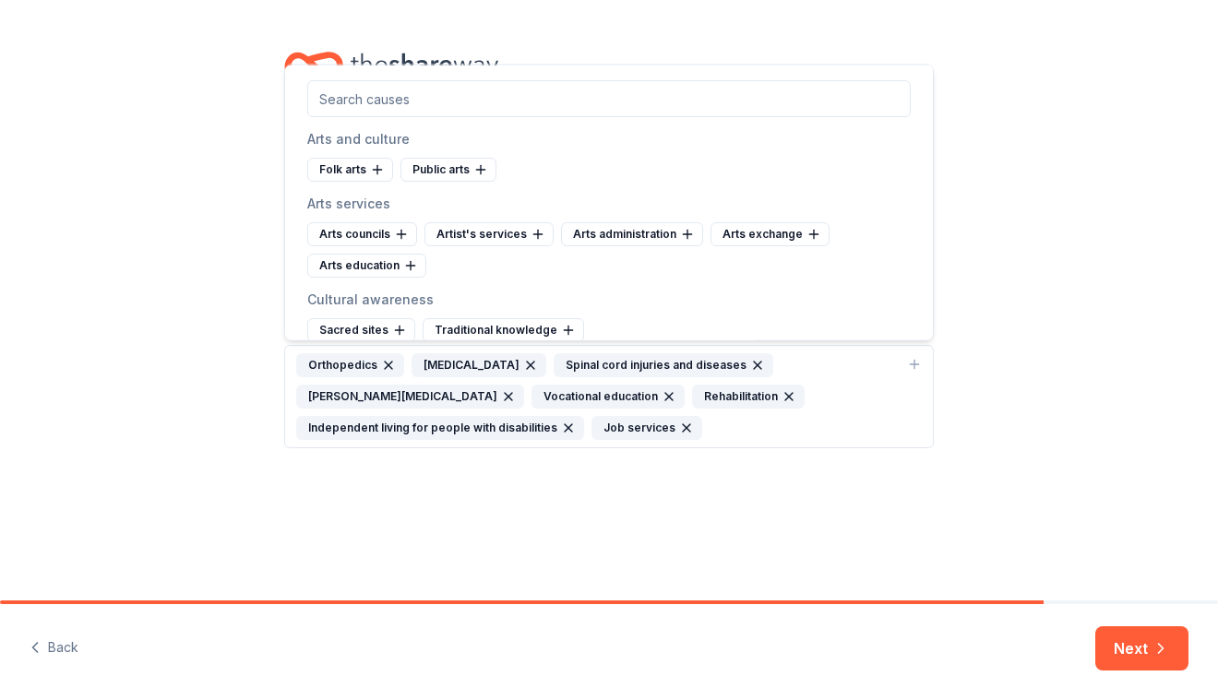
click at [527, 362] on icon "button" at bounding box center [530, 365] width 7 height 7
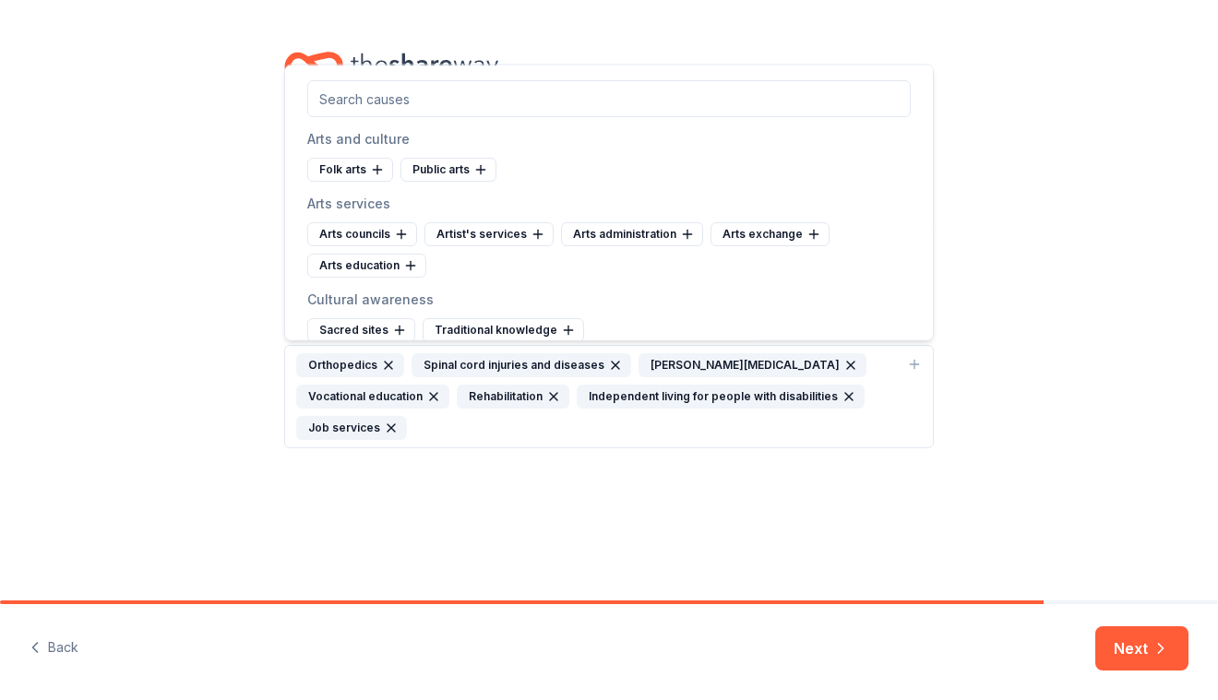
click at [765, 356] on div "[PERSON_NAME][MEDICAL_DATA]" at bounding box center [752, 365] width 228 height 24
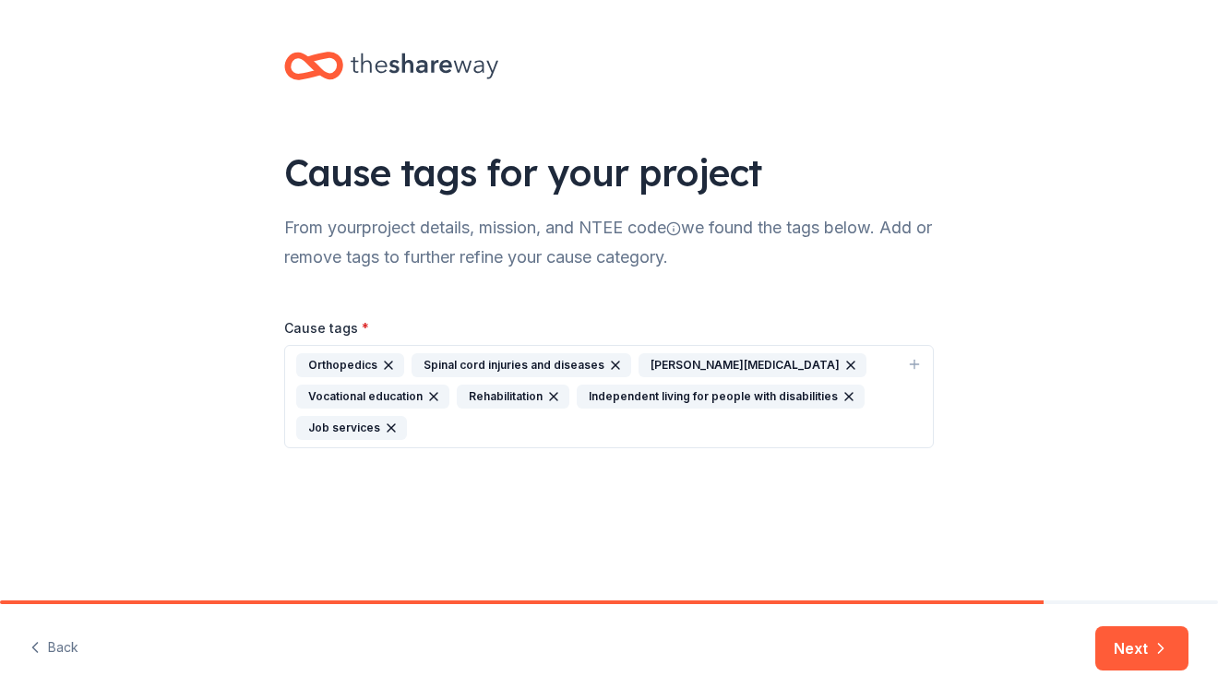
click at [843, 361] on icon "button" at bounding box center [850, 365] width 15 height 15
click at [838, 395] on div "Orthopedics Spinal cord injuries and diseases Vocational education Rehabilitati…" at bounding box center [597, 380] width 603 height 55
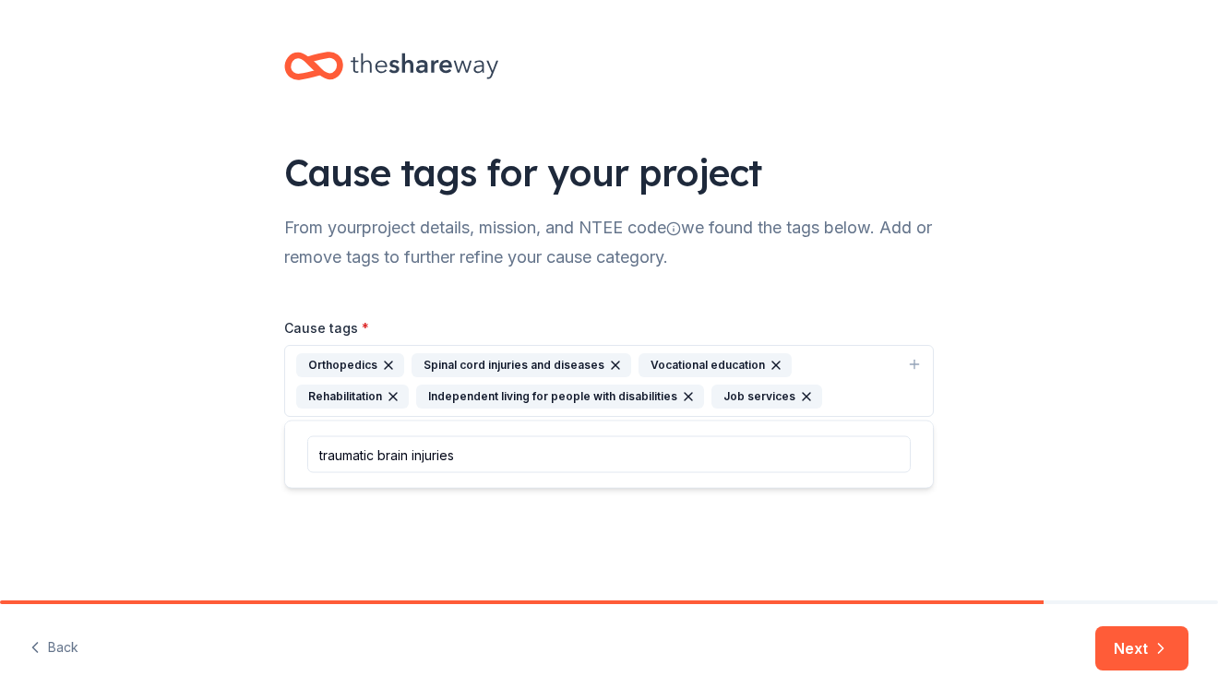
type input "traumatic brain injuries"
click at [632, 443] on input "traumatic brain injuries" at bounding box center [608, 454] width 603 height 37
drag, startPoint x: 618, startPoint y: 448, endPoint x: 402, endPoint y: 434, distance: 216.4
click at [402, 434] on div "traumatic brain injuries" at bounding box center [609, 455] width 648 height 66
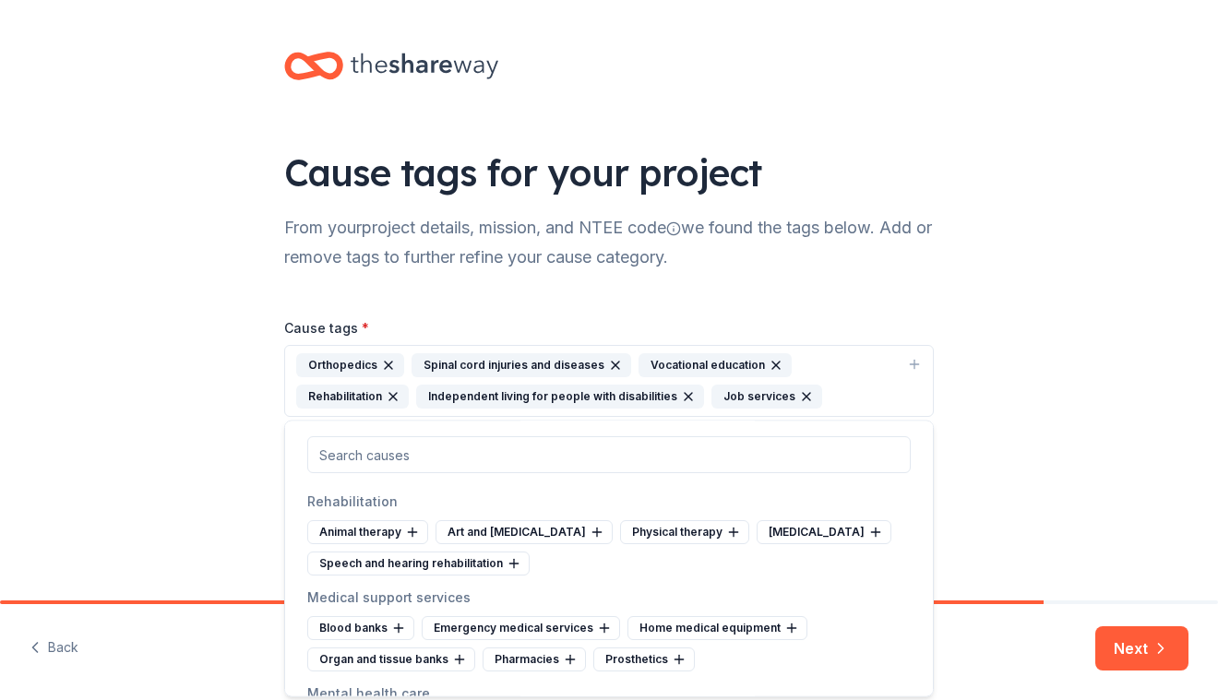
scroll to position [2461, 0]
click at [733, 527] on icon at bounding box center [733, 531] width 0 height 8
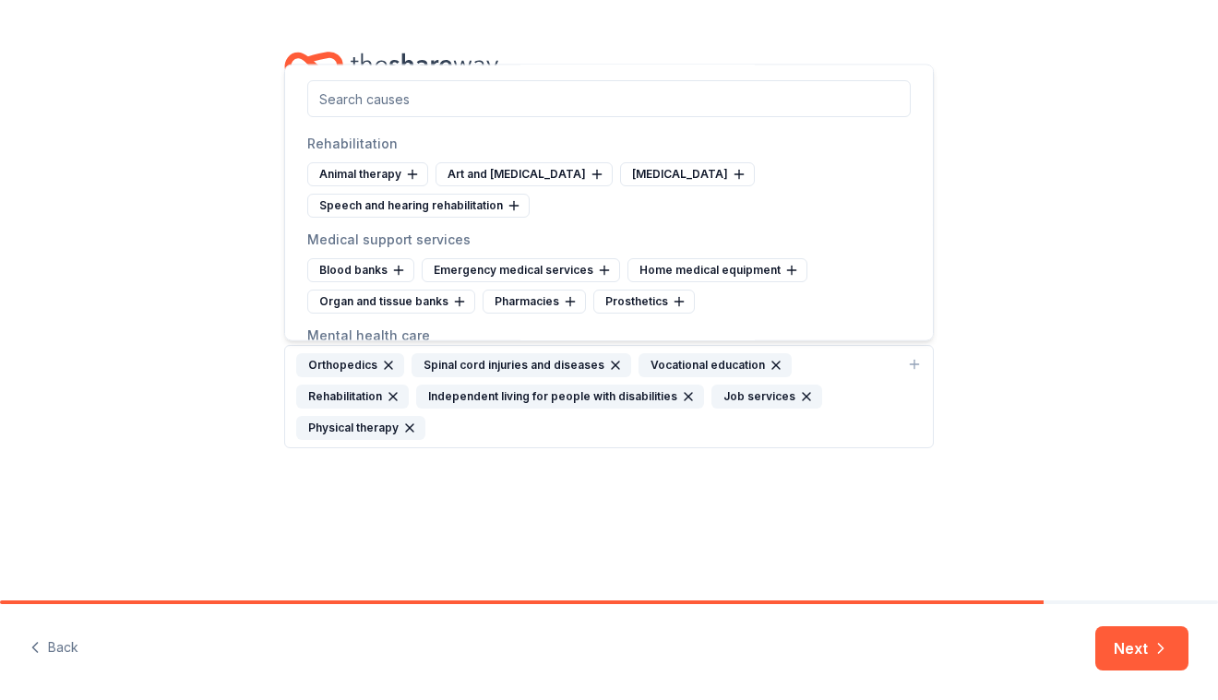
click at [499, 429] on div "Orthopedics Spinal cord injuries and diseases Vocational education Rehabilitati…" at bounding box center [597, 396] width 603 height 87
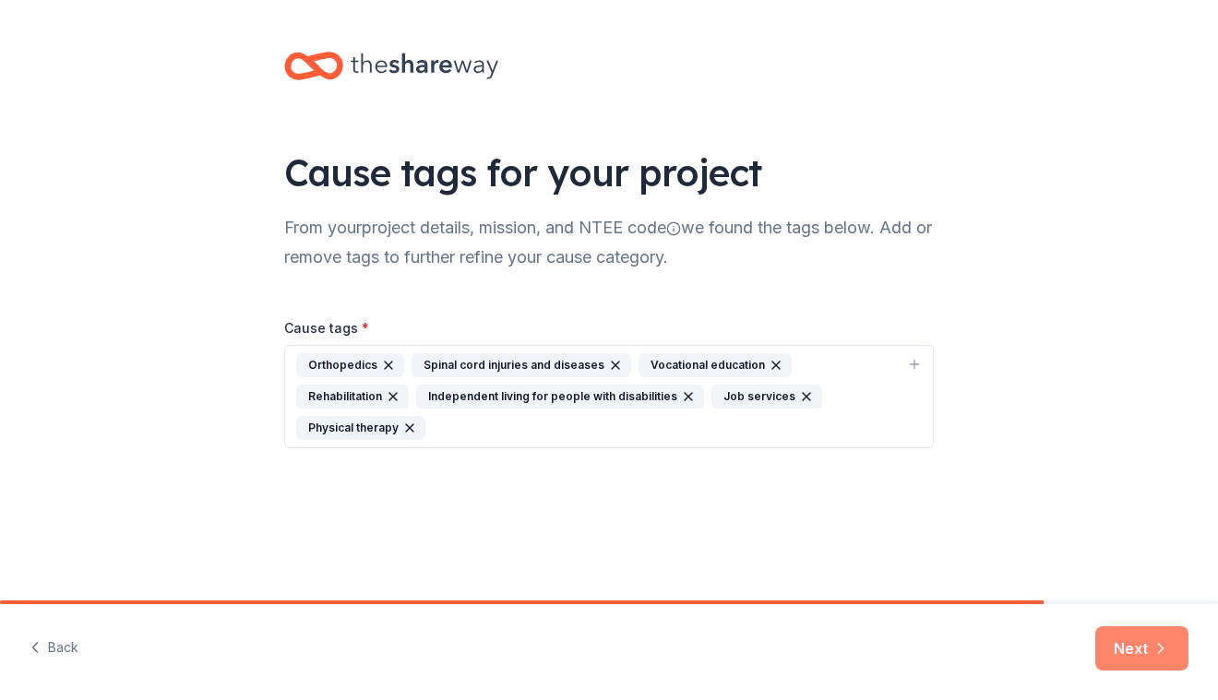
click at [1152, 650] on icon "button" at bounding box center [1160, 648] width 18 height 18
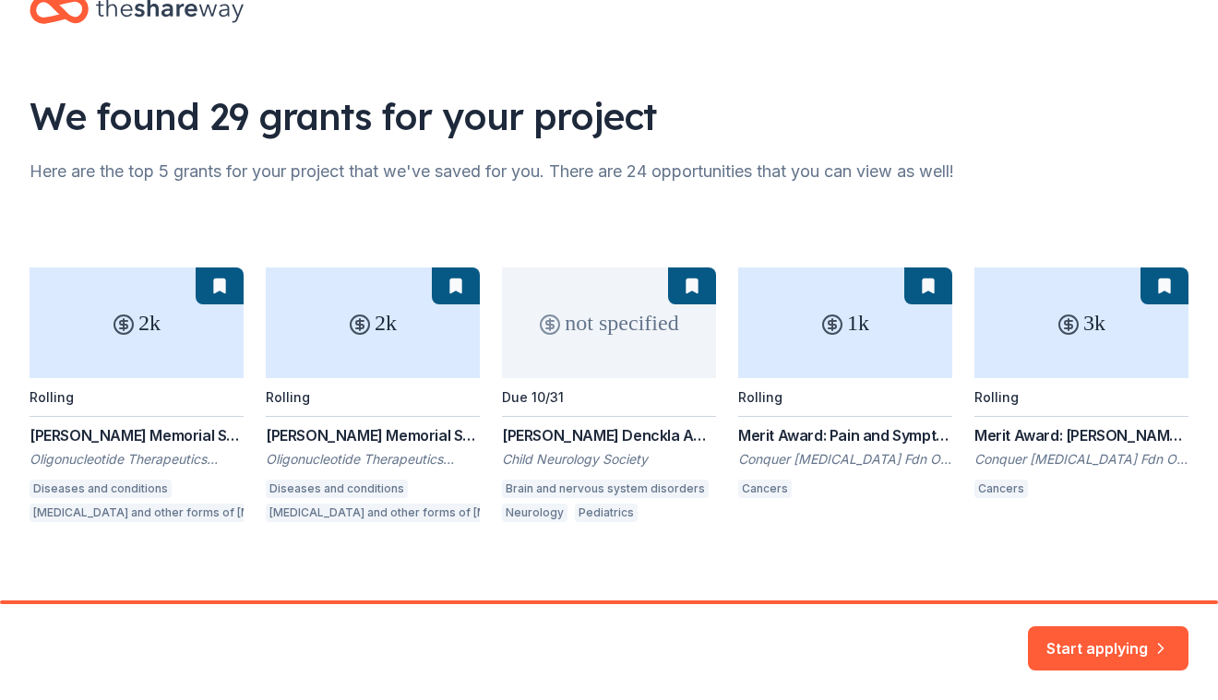
scroll to position [72, 0]
